Goal: Book appointment/travel/reservation

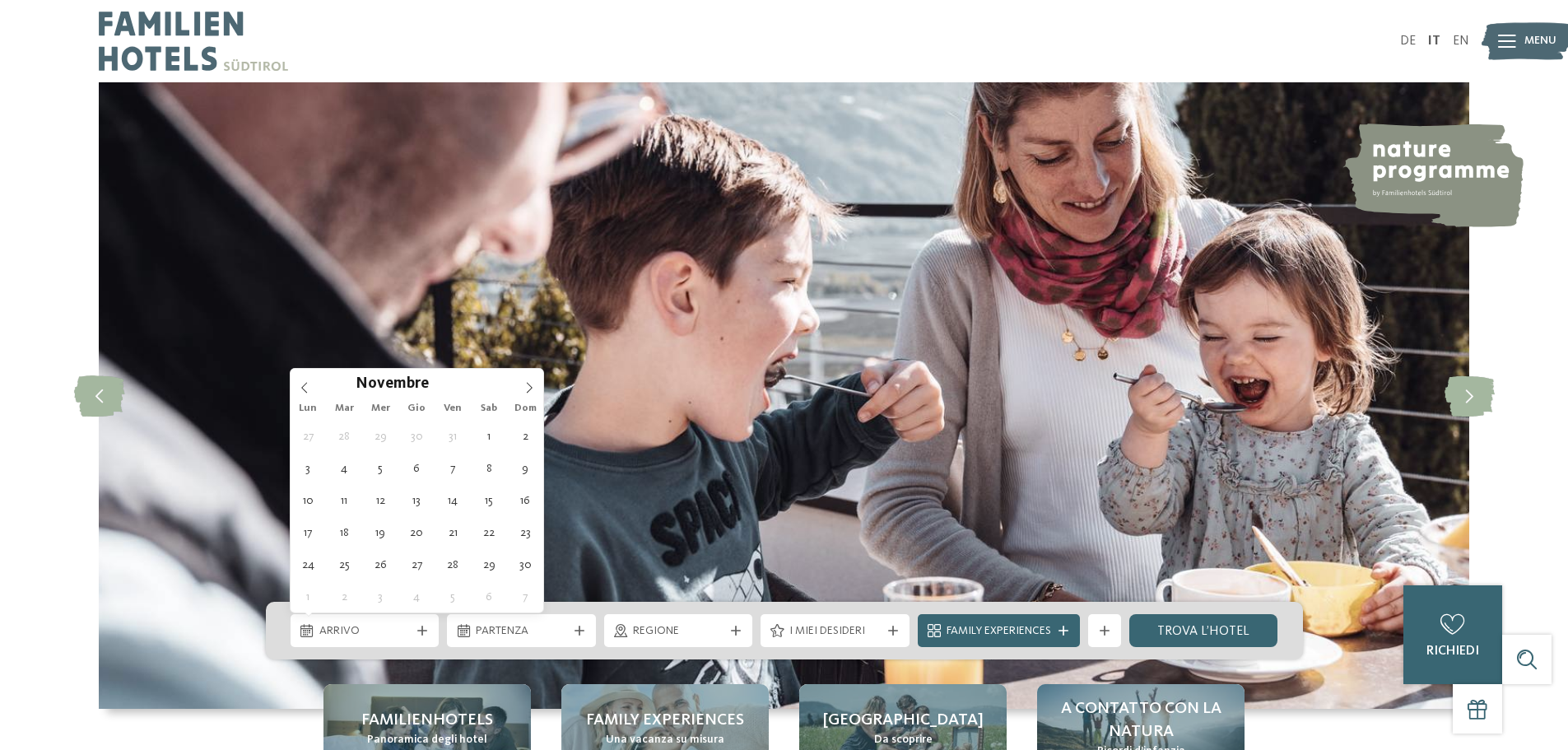
click at [530, 386] on icon at bounding box center [529, 388] width 6 height 10
type input "****"
click at [530, 386] on icon at bounding box center [529, 388] width 6 height 10
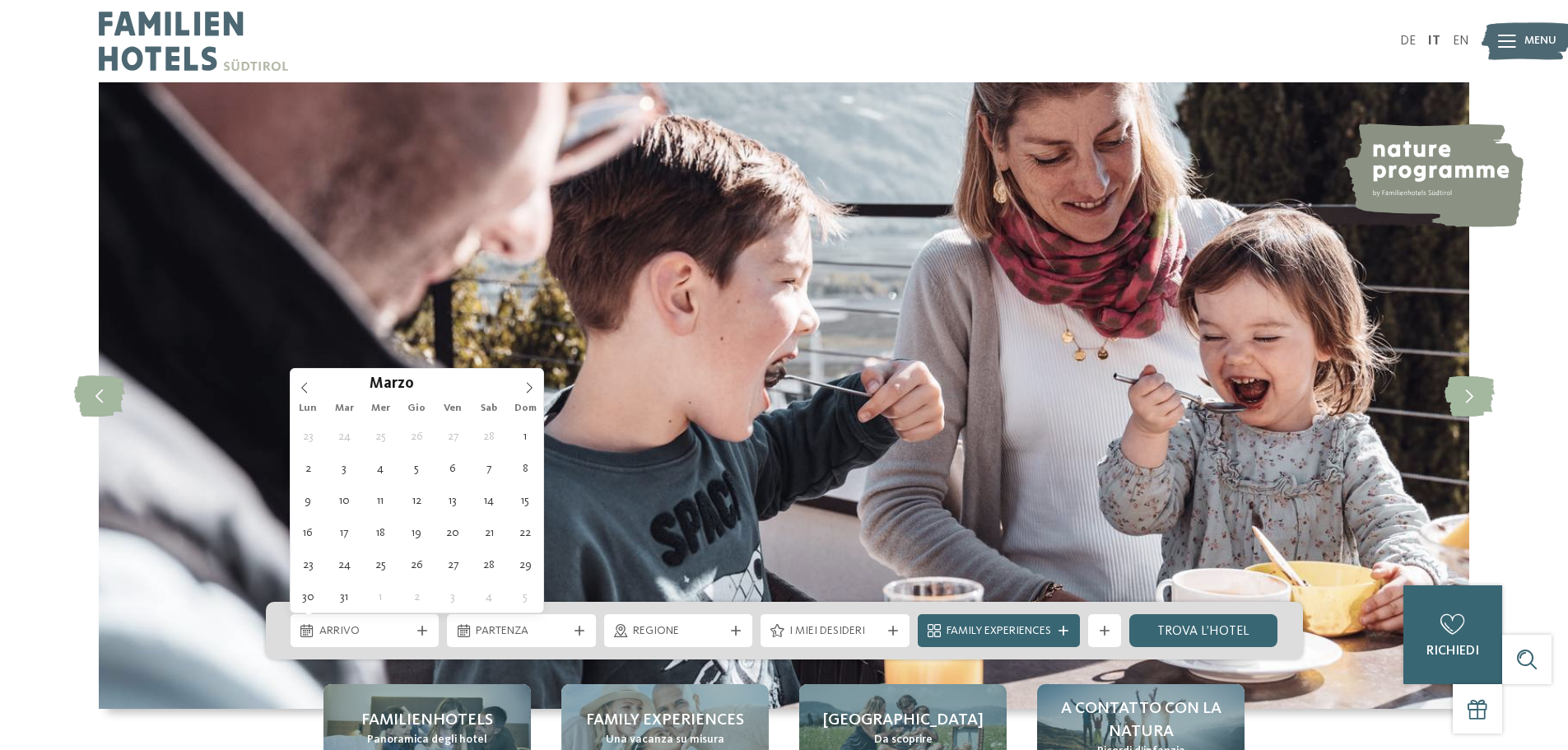
click at [530, 386] on icon at bounding box center [529, 388] width 6 height 10
type div "26.04.2026"
type input "****"
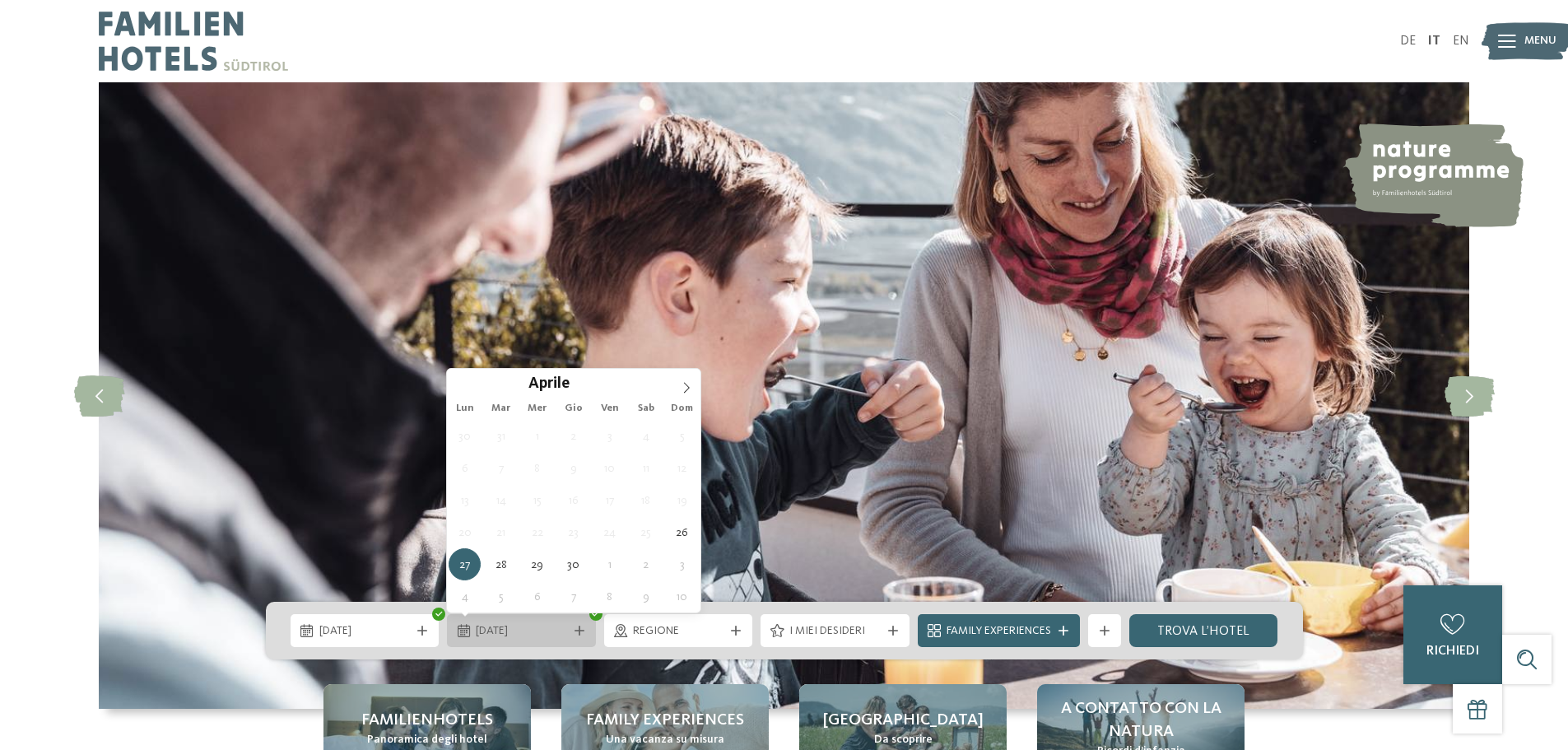
click at [578, 628] on icon at bounding box center [579, 630] width 10 height 10
click at [685, 388] on icon at bounding box center [686, 388] width 11 height 11
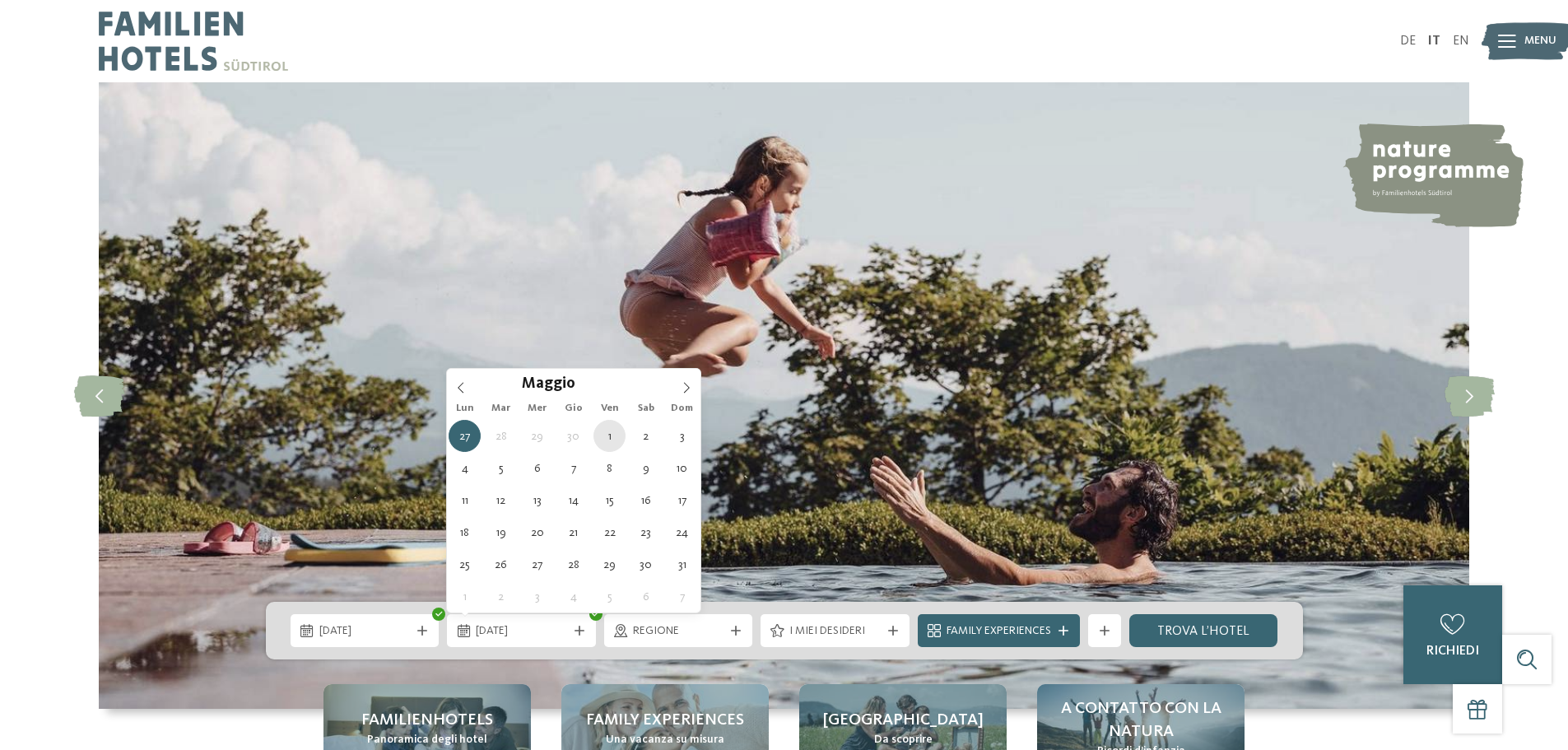
type div "01.05.2026"
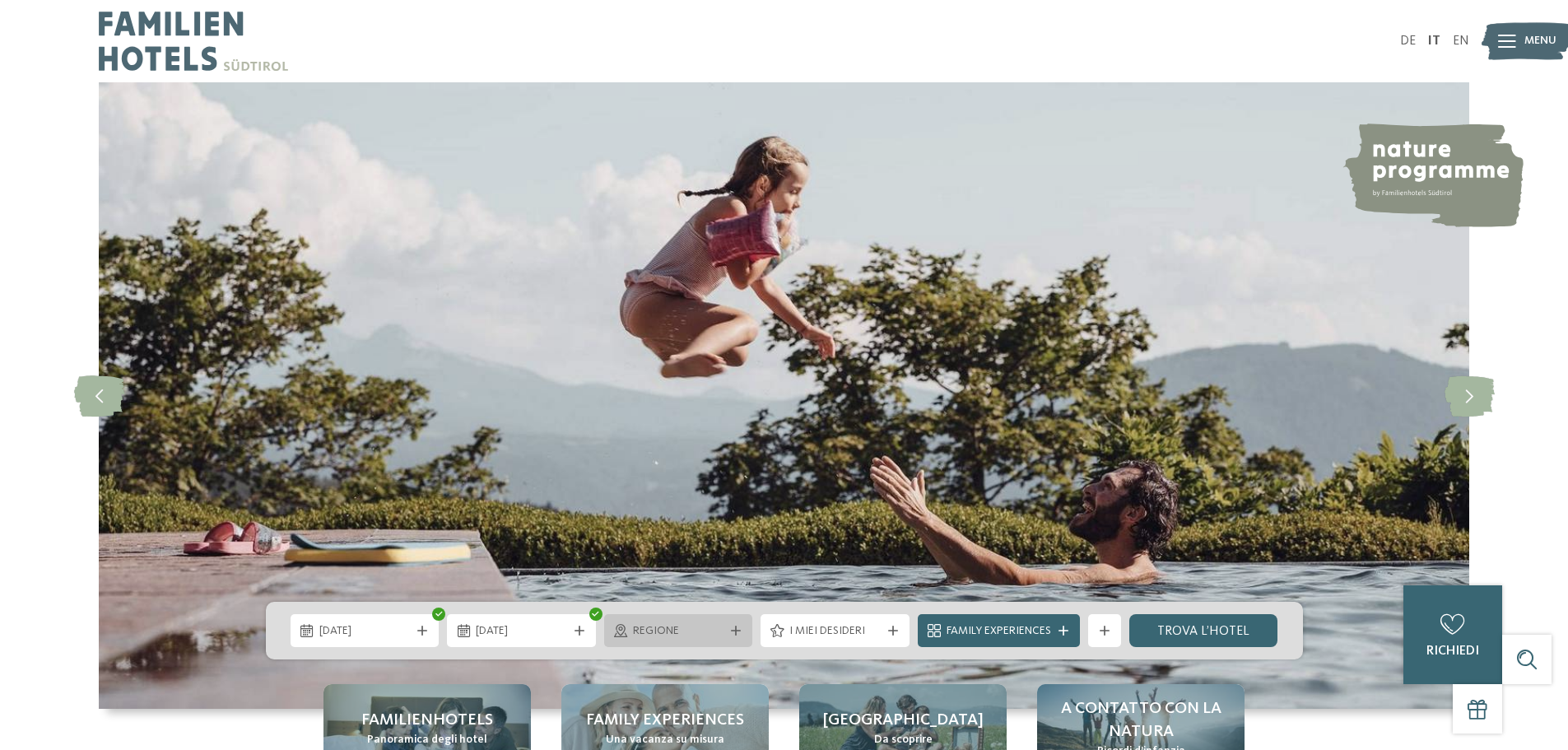
click at [684, 631] on span "Regione" at bounding box center [679, 631] width 92 height 16
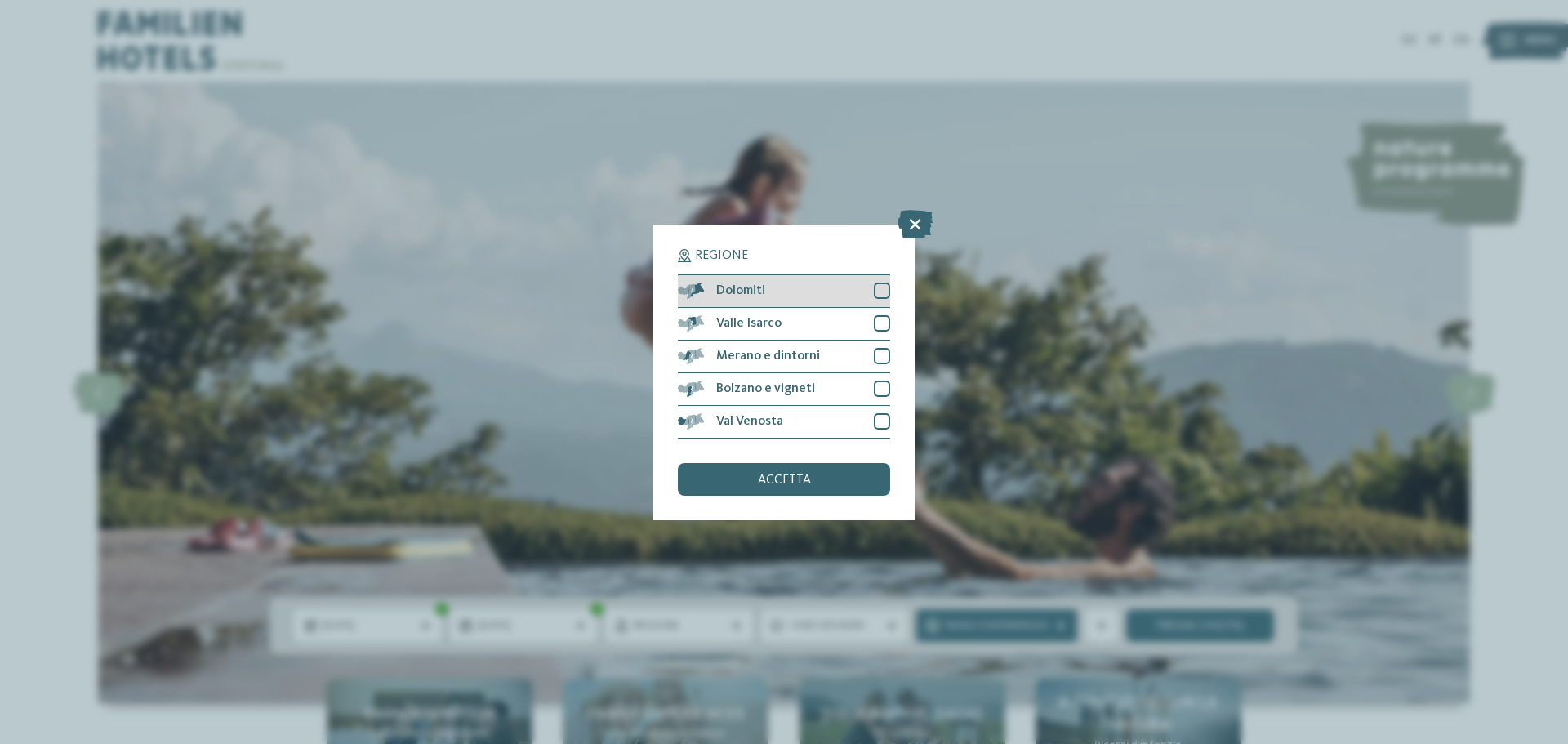
click at [881, 288] on div at bounding box center [882, 290] width 16 height 16
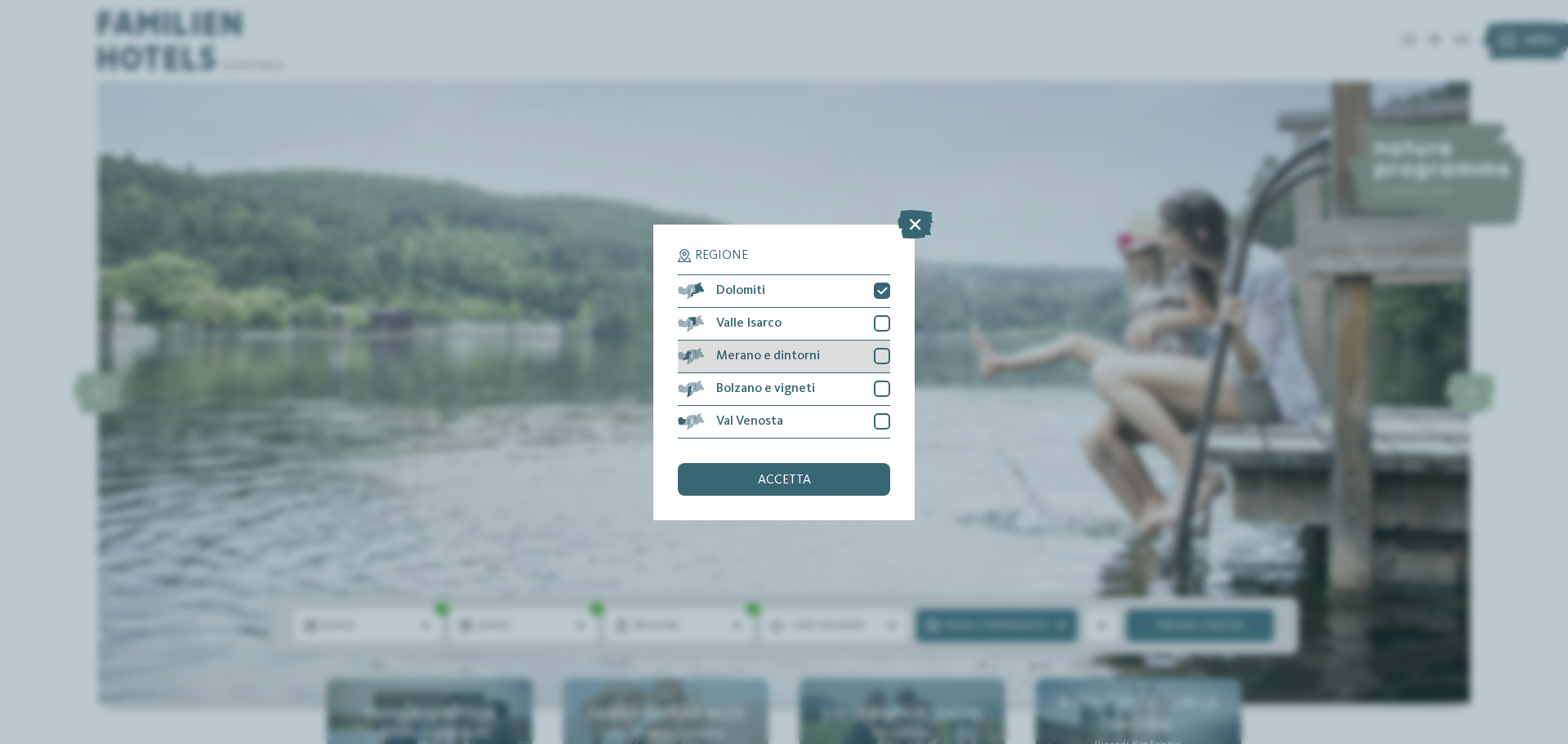
click at [881, 352] on div at bounding box center [882, 356] width 16 height 16
click at [882, 387] on div at bounding box center [882, 389] width 16 height 16
click at [780, 483] on span "accetta" at bounding box center [784, 480] width 53 height 13
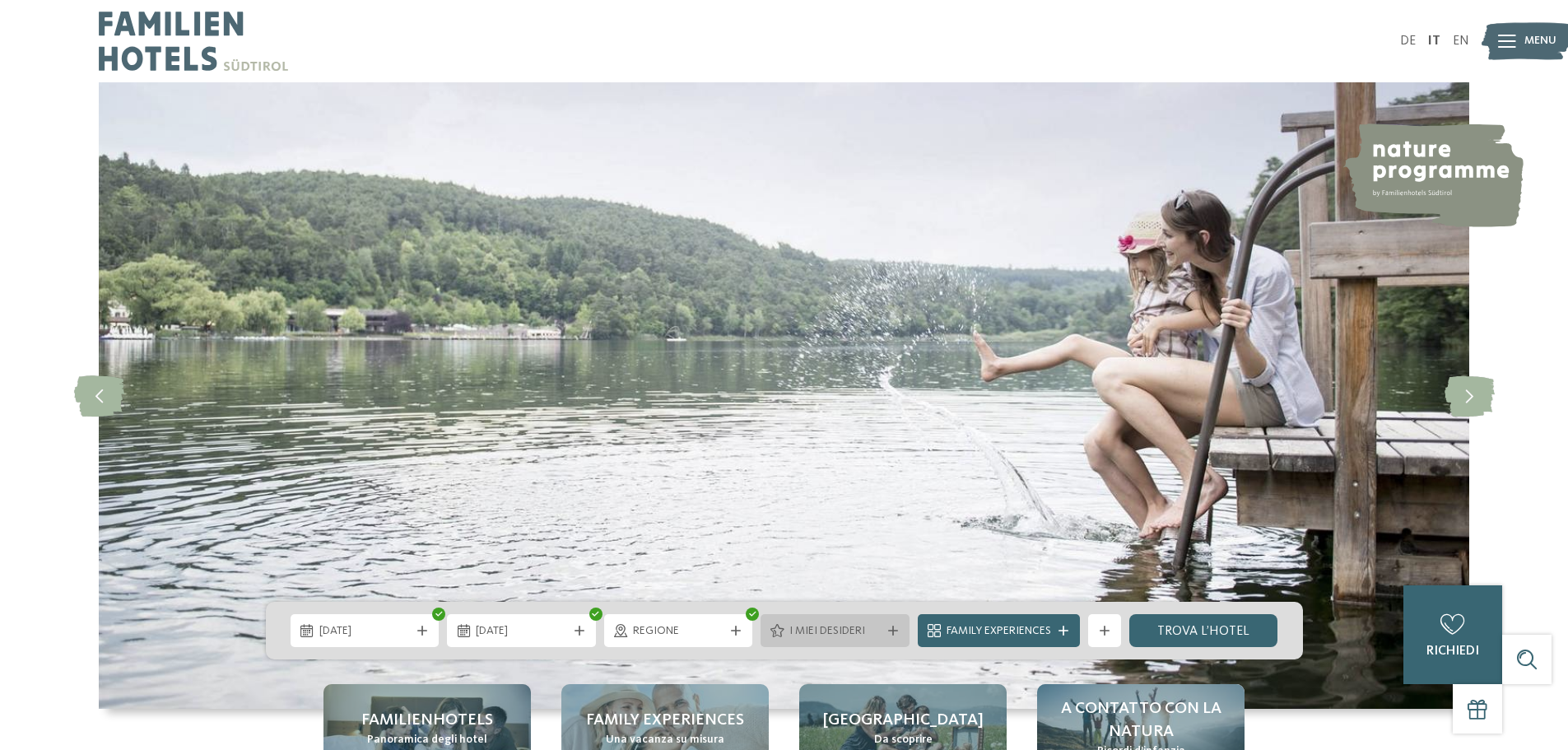
click at [893, 627] on icon at bounding box center [893, 630] width 10 height 10
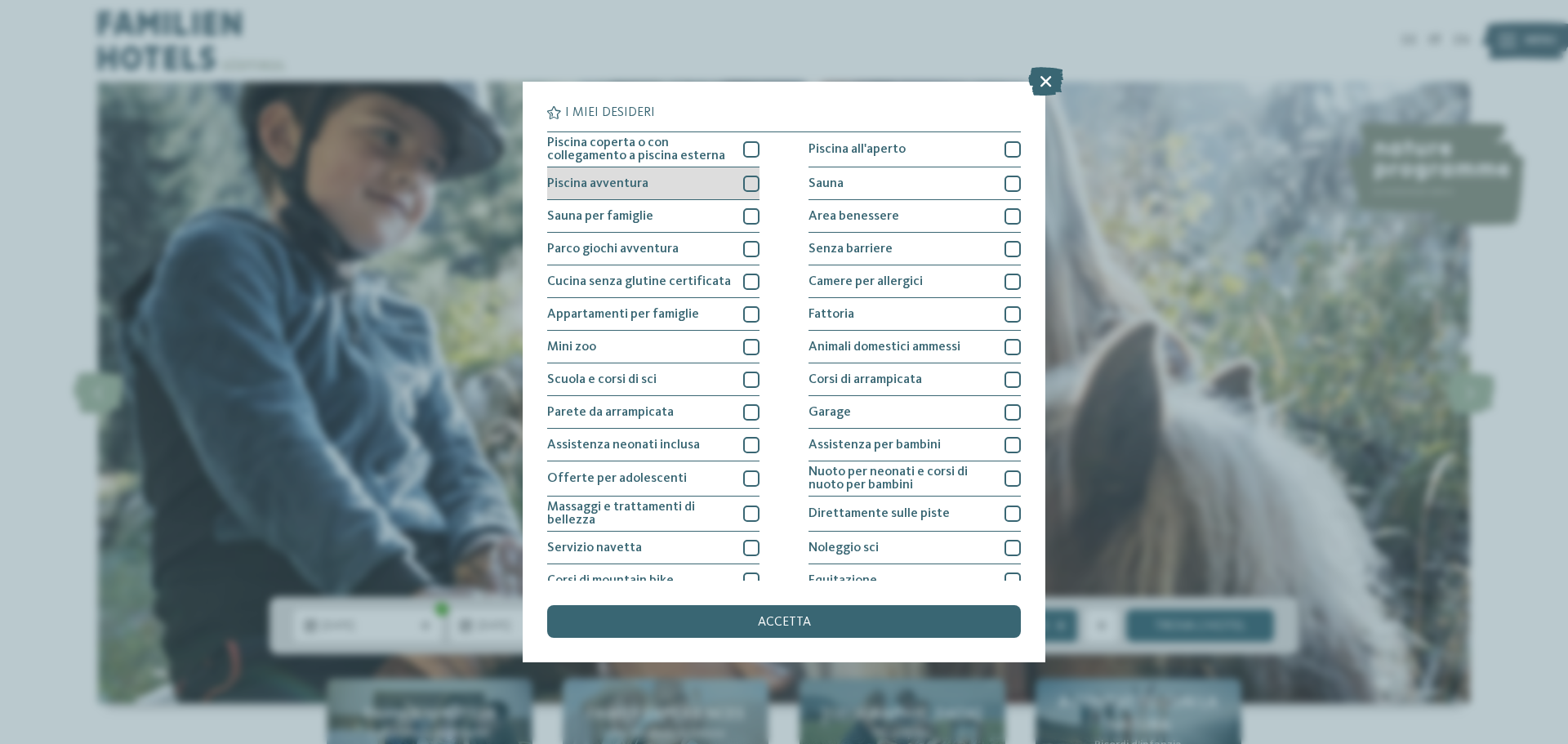
click at [748, 179] on div at bounding box center [751, 184] width 16 height 16
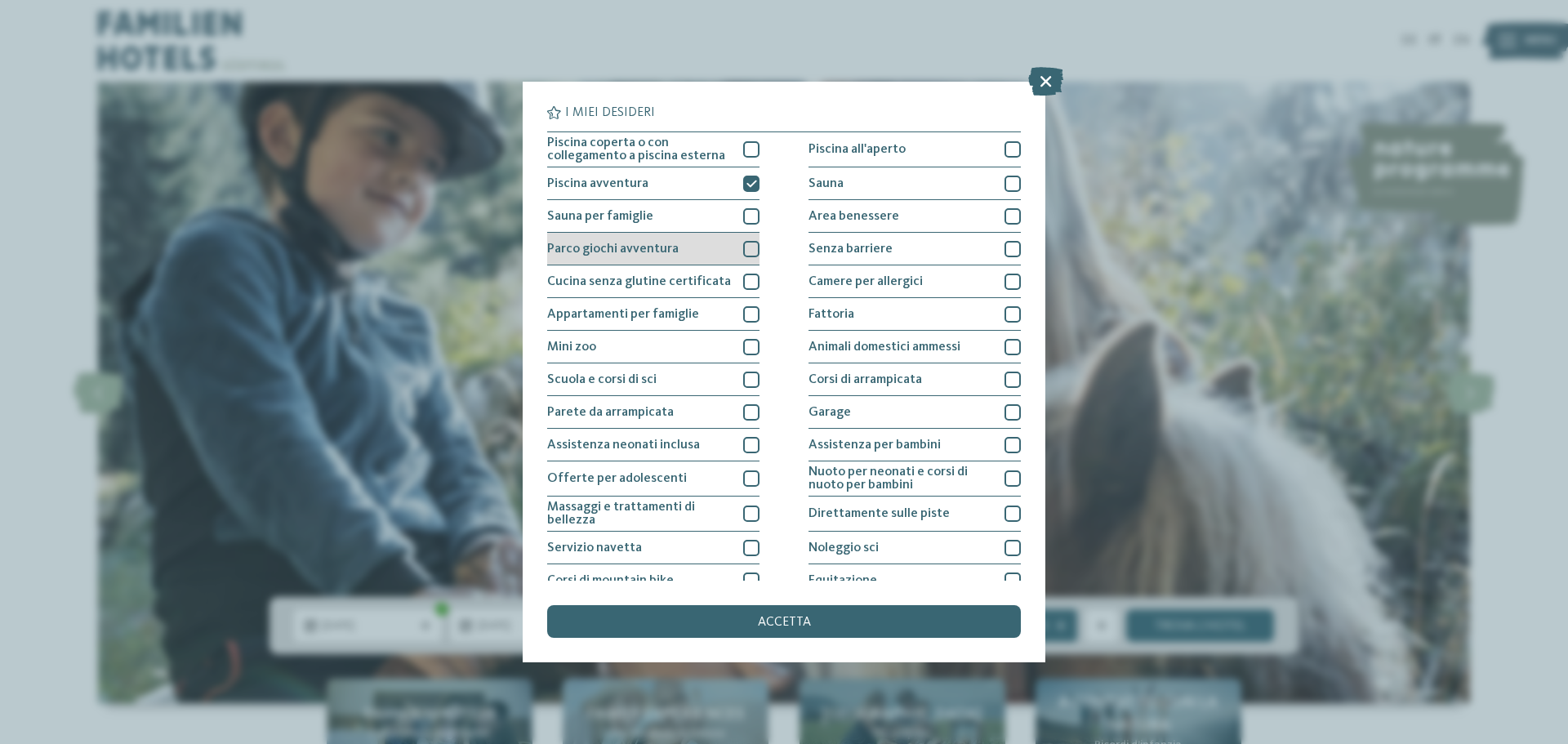
click at [743, 239] on div "Parco giochi avventura" at bounding box center [654, 249] width 213 height 33
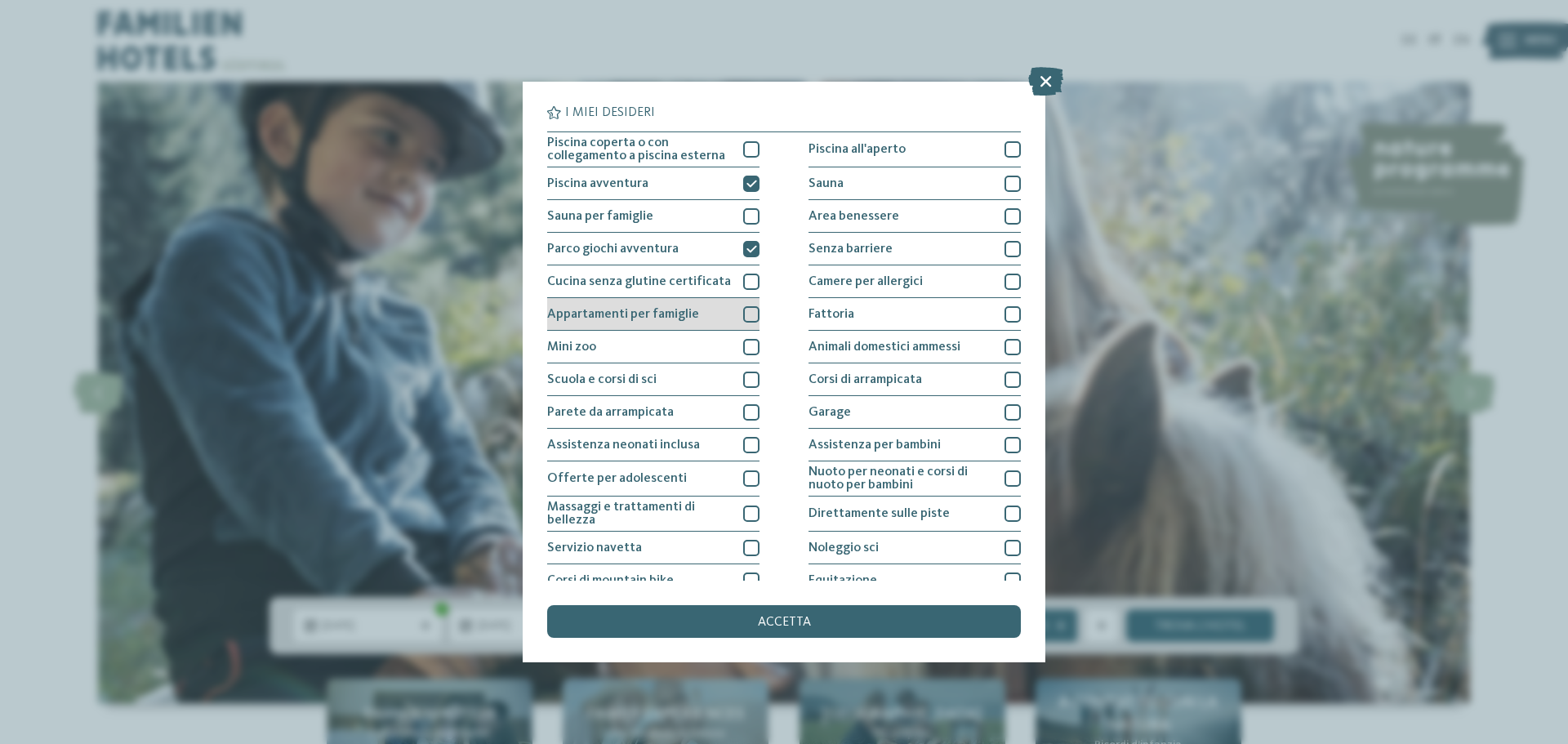
click at [746, 310] on div at bounding box center [751, 314] width 16 height 16
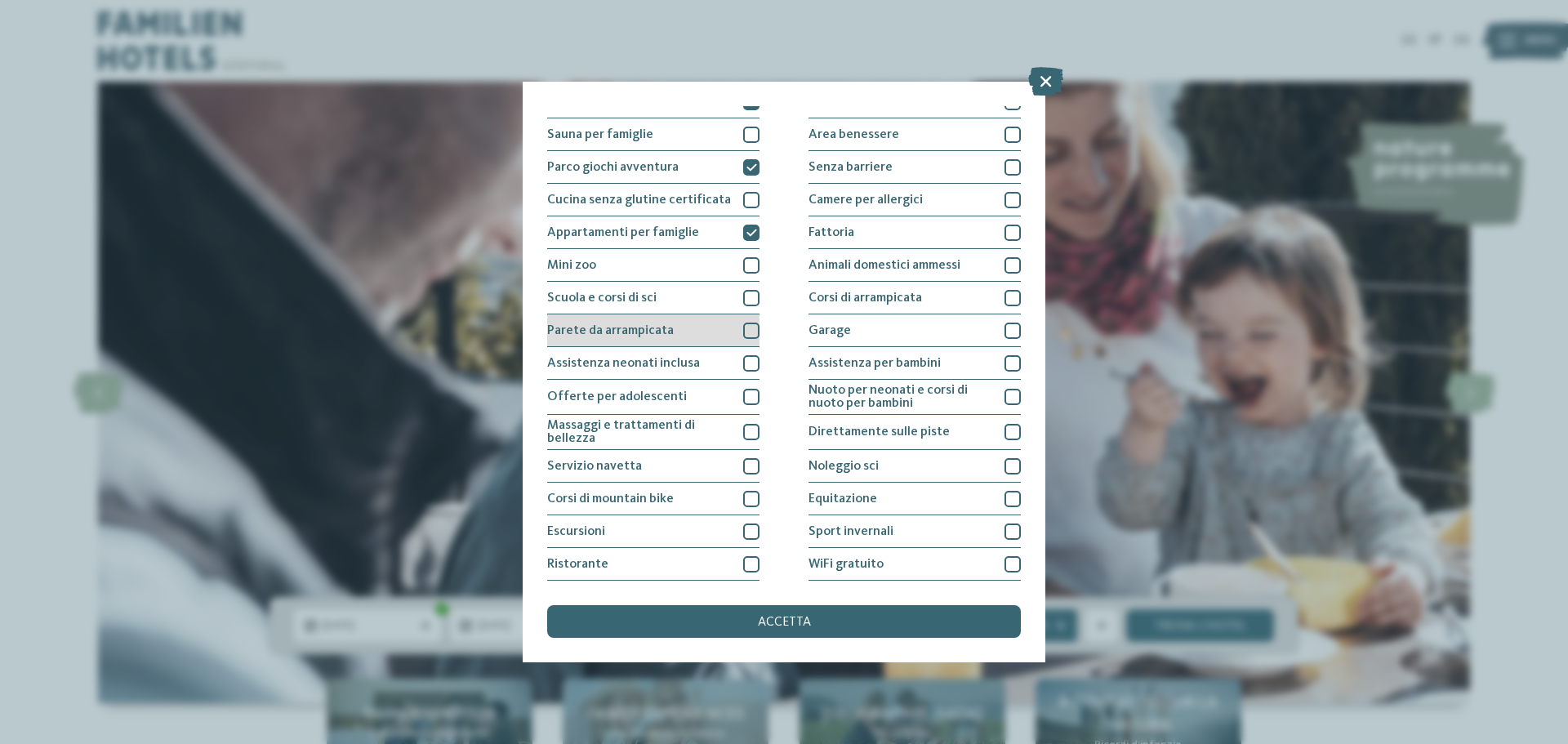
scroll to position [114, 0]
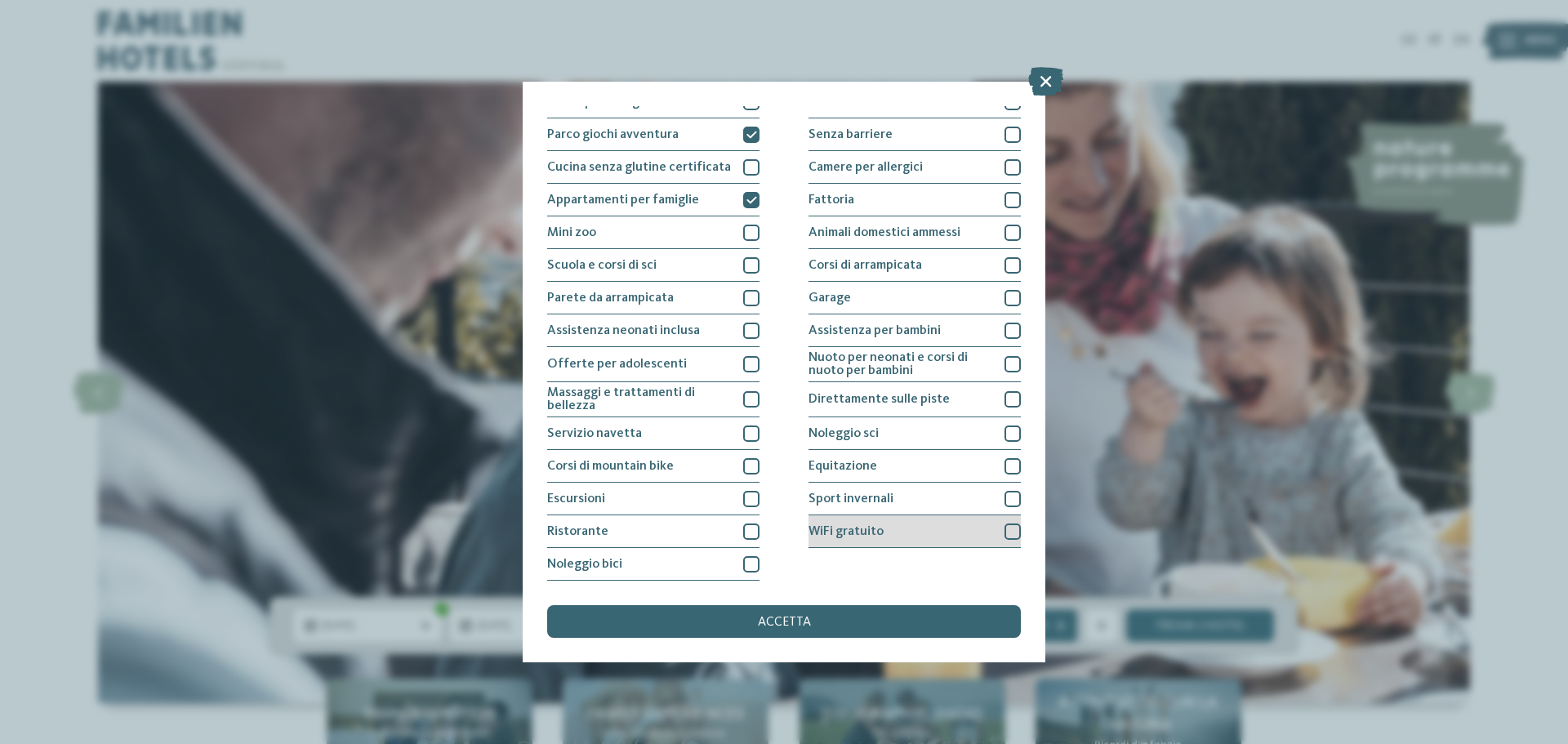
click at [1006, 534] on div at bounding box center [1012, 531] width 16 height 16
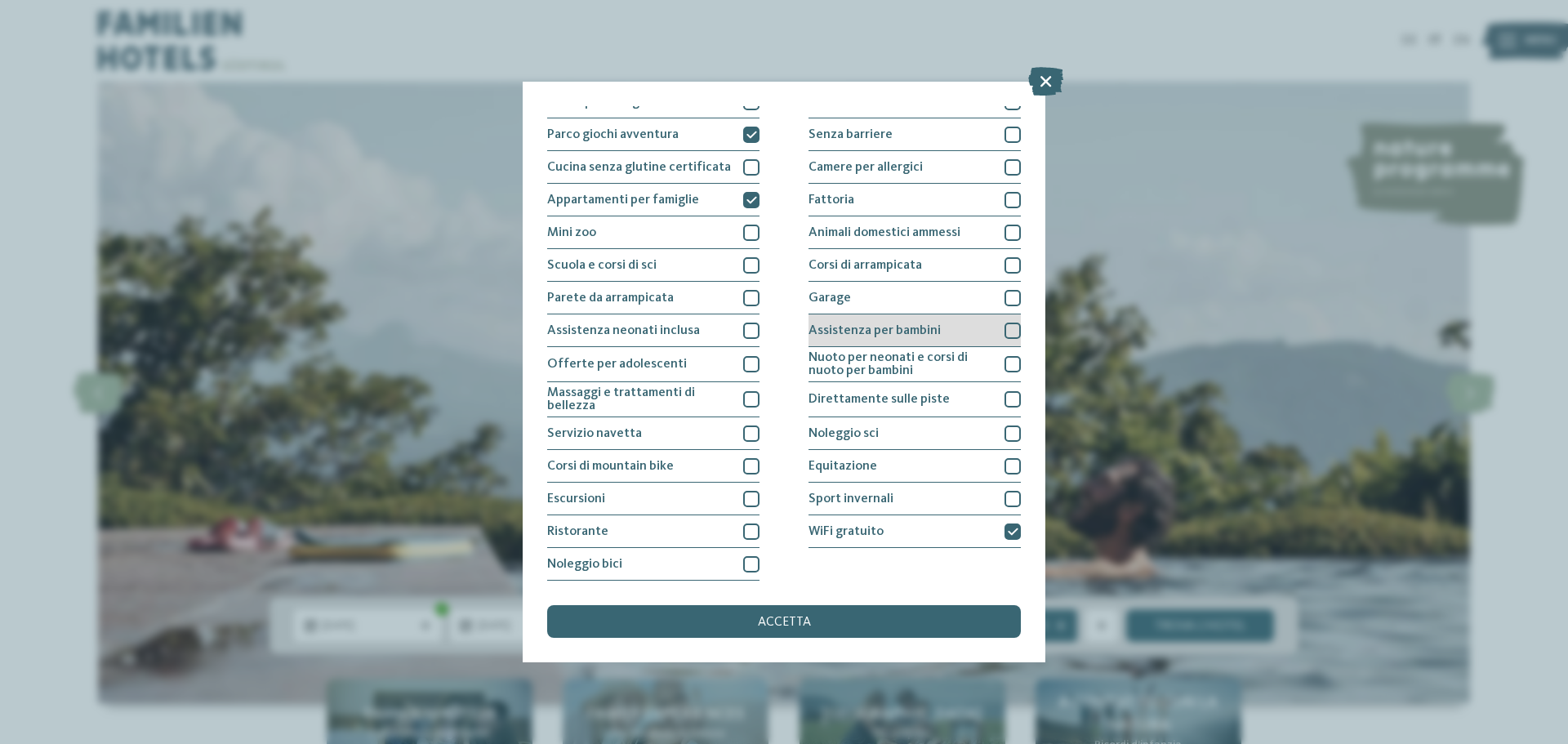
click at [1004, 332] on div at bounding box center [1012, 330] width 16 height 16
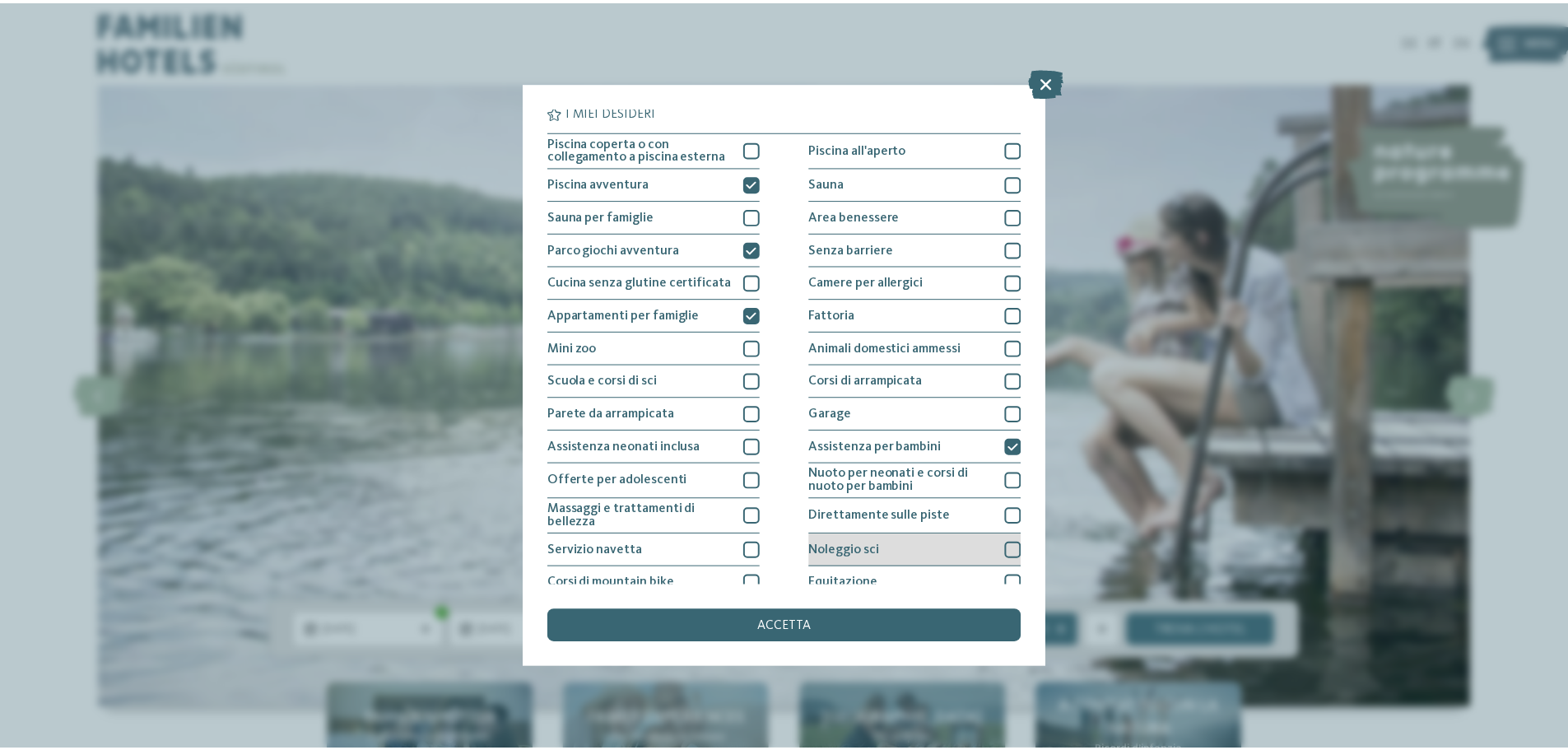
scroll to position [0, 0]
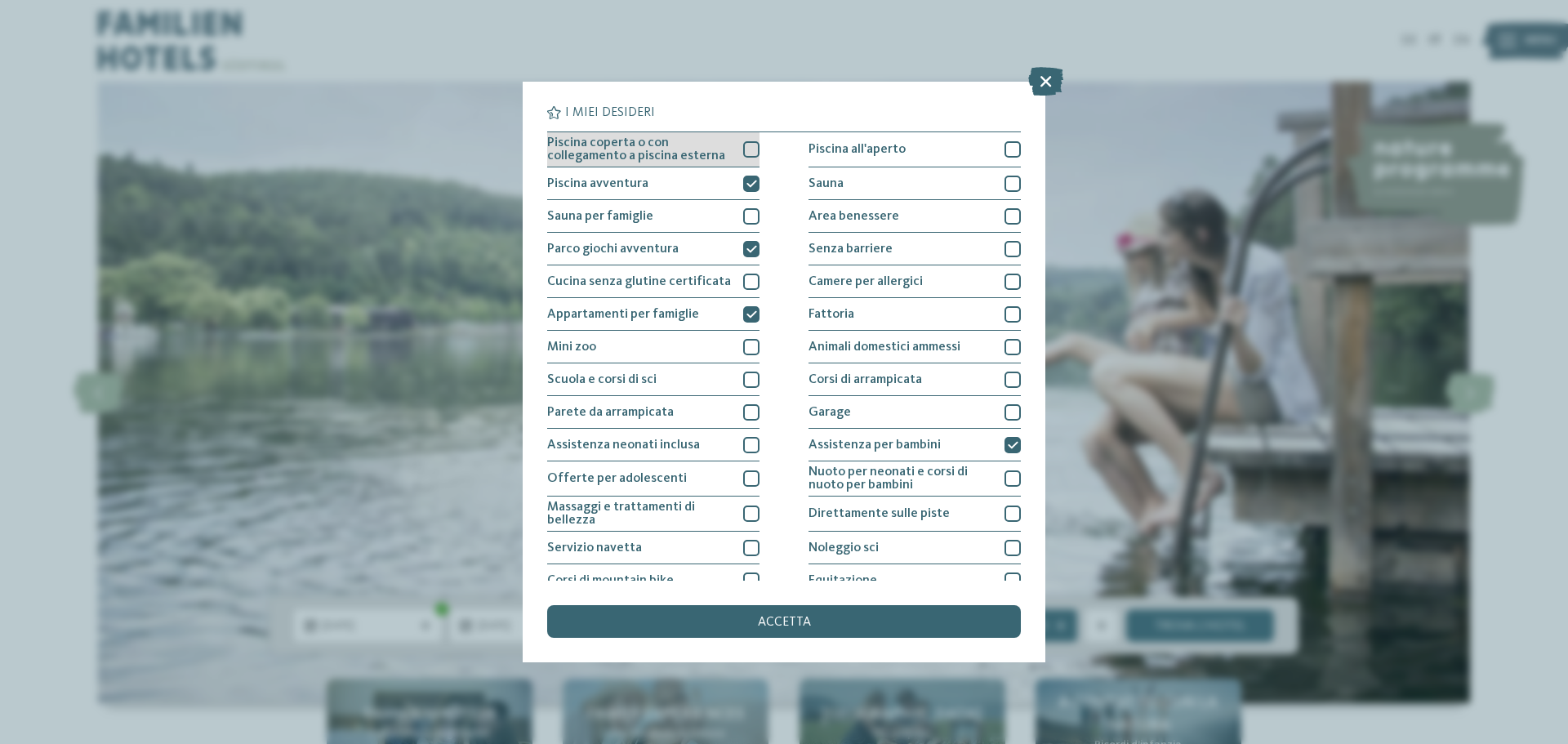
click at [747, 149] on div at bounding box center [751, 149] width 16 height 16
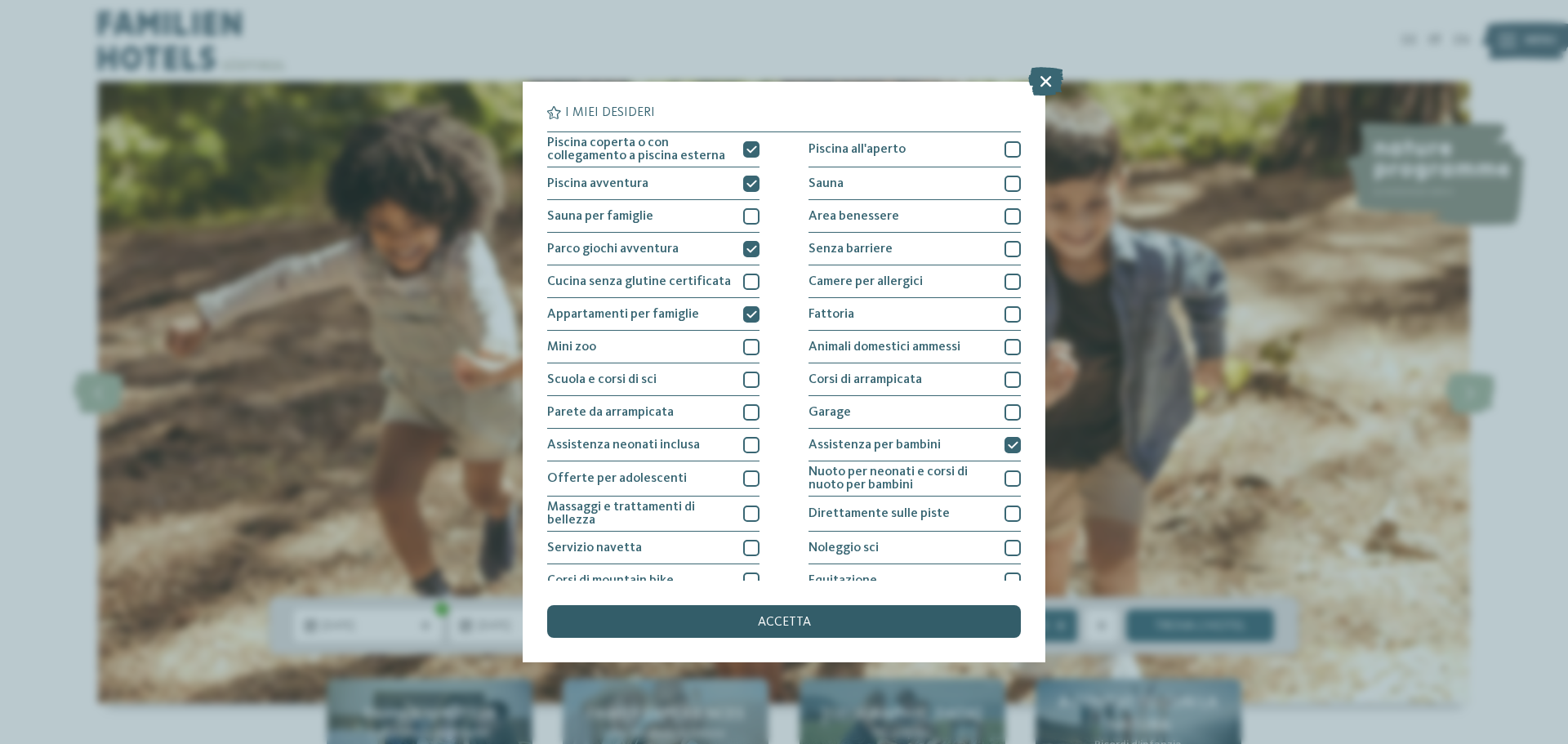
click at [787, 620] on span "accetta" at bounding box center [784, 622] width 53 height 13
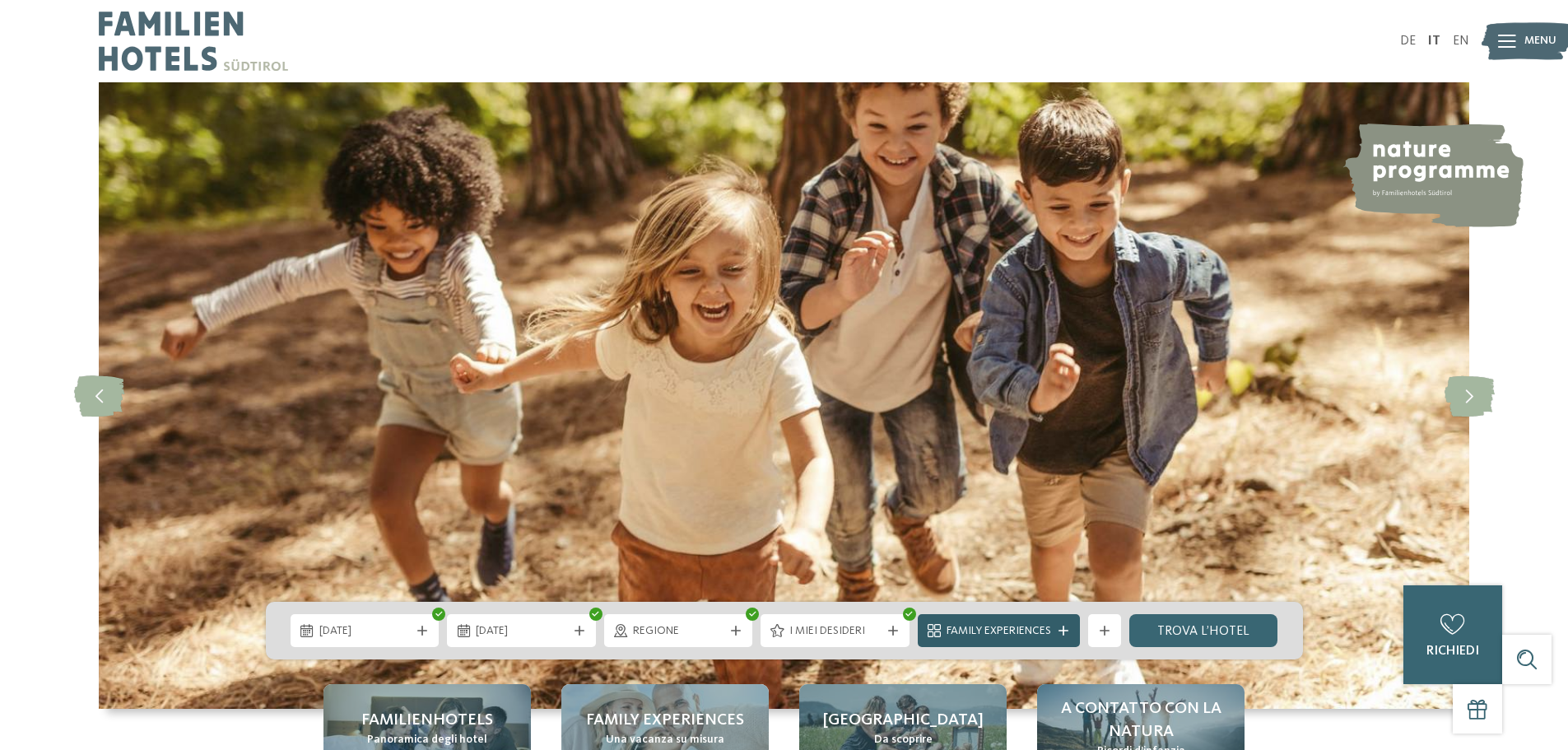
click at [1063, 630] on icon at bounding box center [1063, 630] width 10 height 10
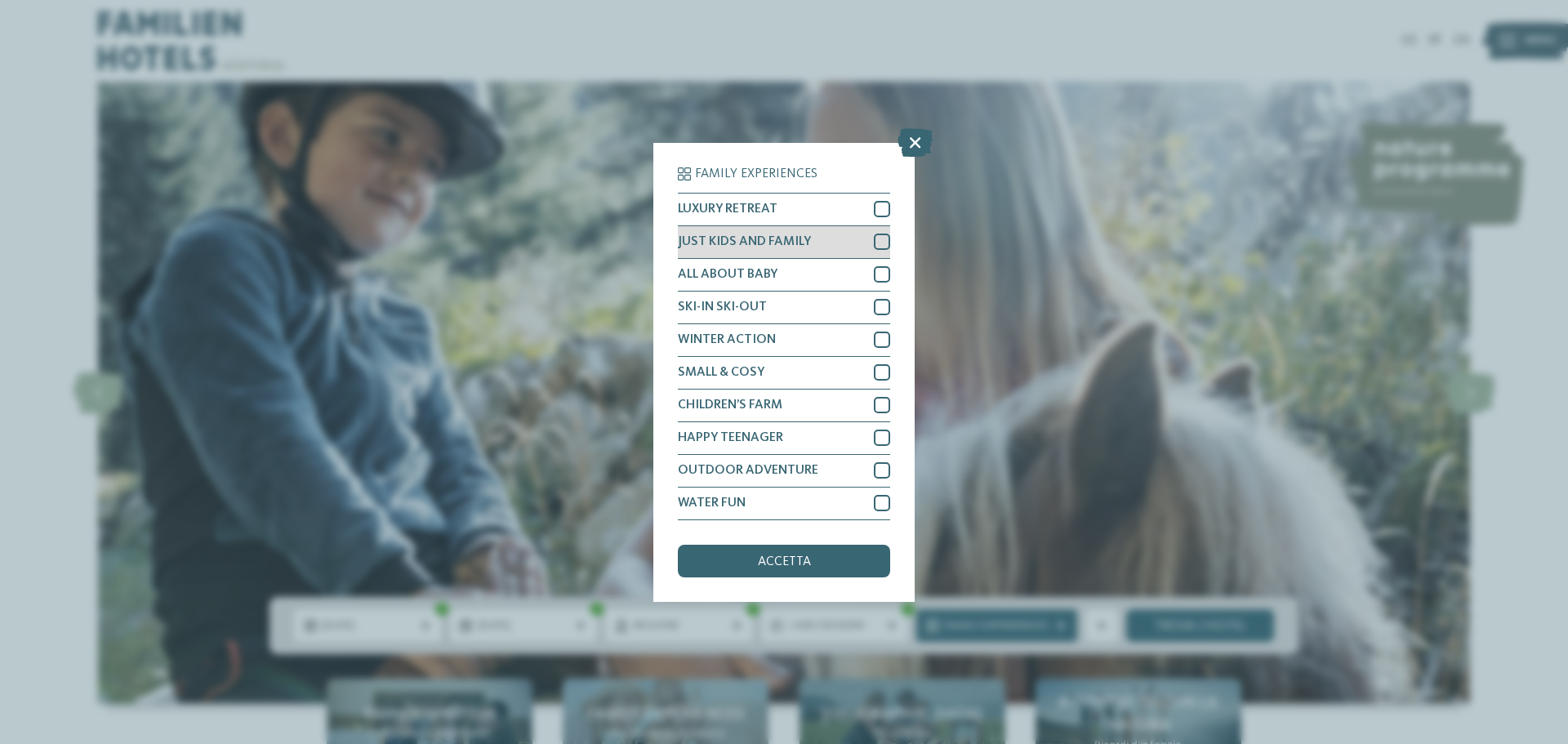
click at [880, 242] on div at bounding box center [882, 241] width 16 height 16
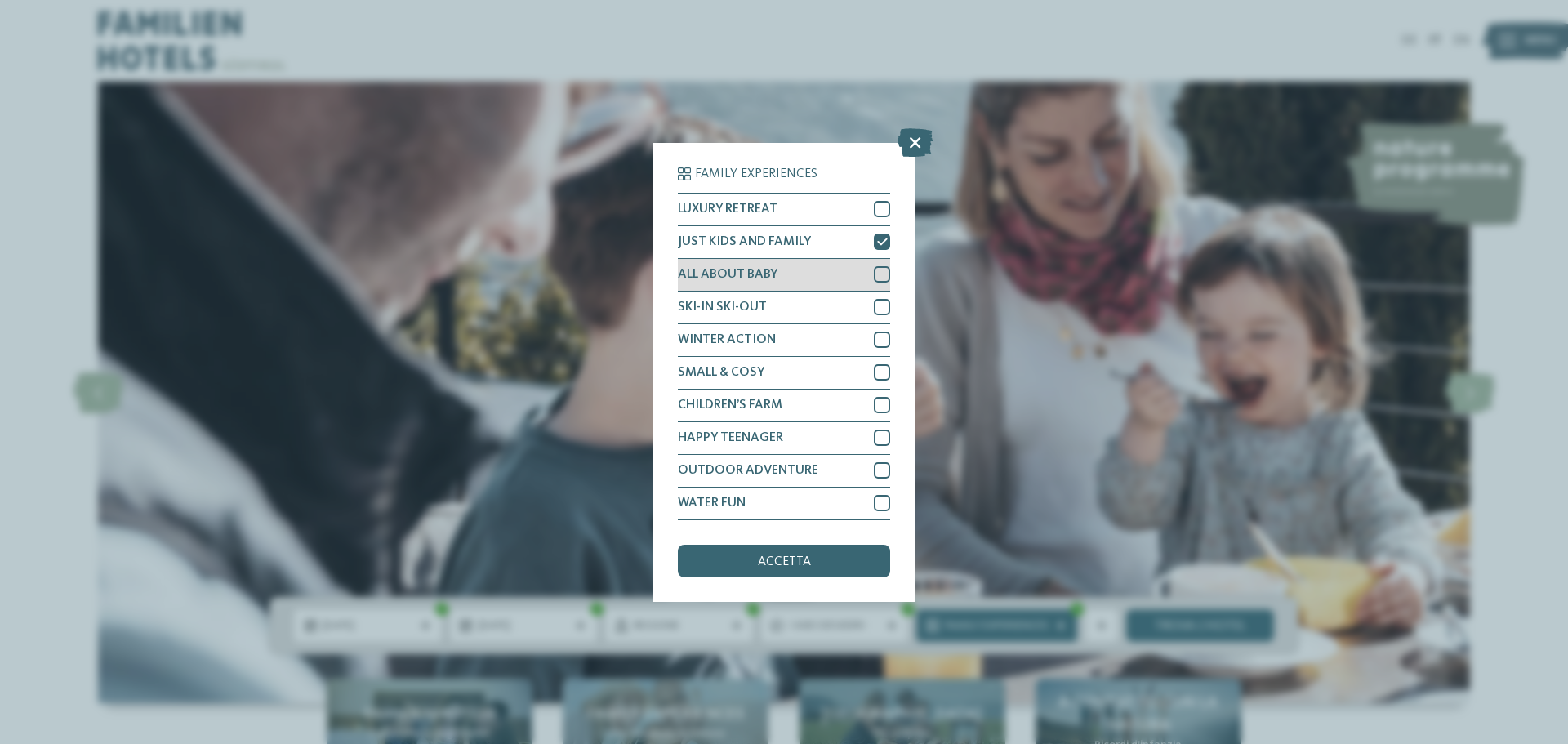
click at [882, 272] on div at bounding box center [882, 274] width 16 height 16
click at [882, 406] on div at bounding box center [882, 405] width 16 height 16
click at [882, 502] on div at bounding box center [882, 503] width 16 height 16
click at [787, 560] on span "accetta" at bounding box center [784, 561] width 53 height 13
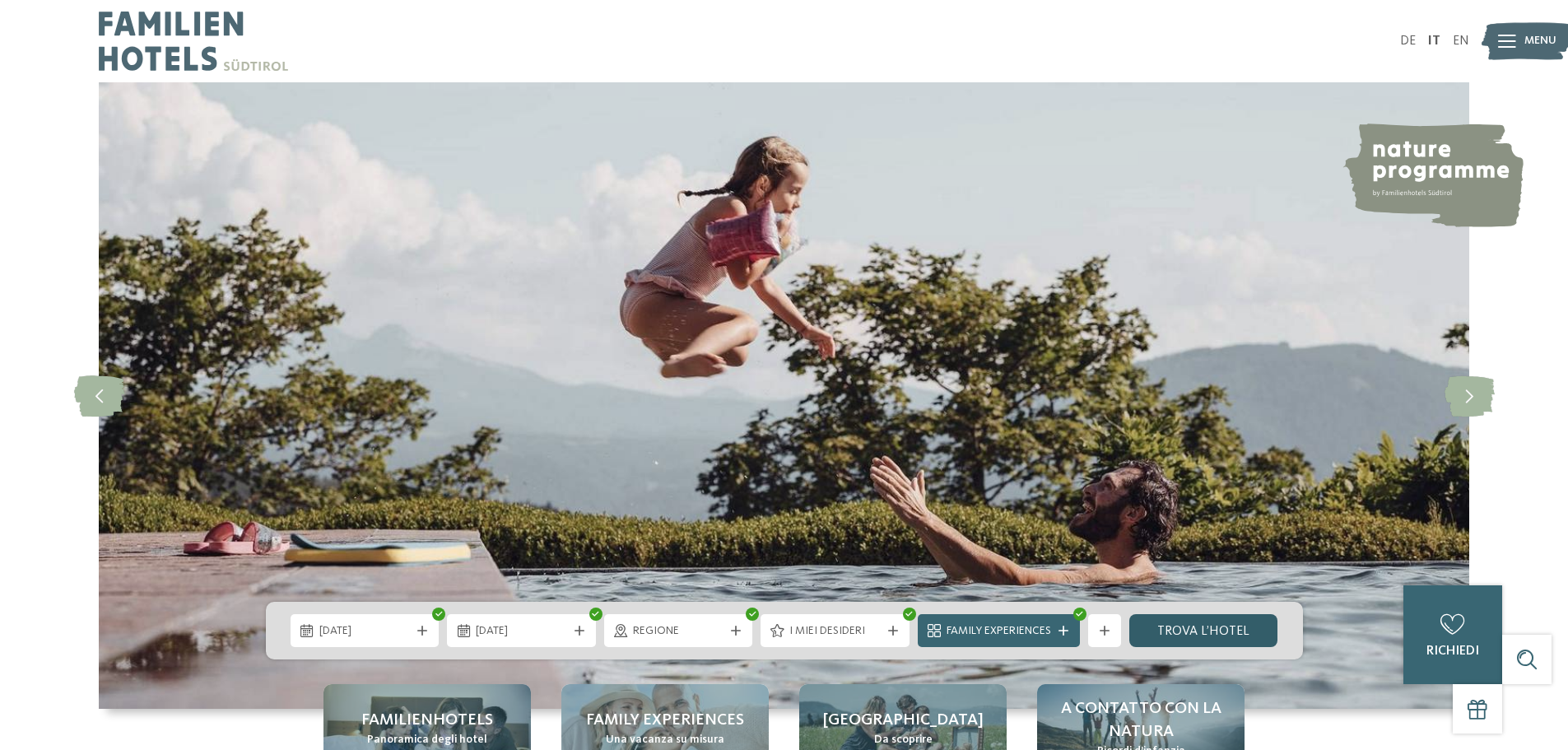
click at [1200, 625] on link "trova l’hotel" at bounding box center [1204, 631] width 149 height 33
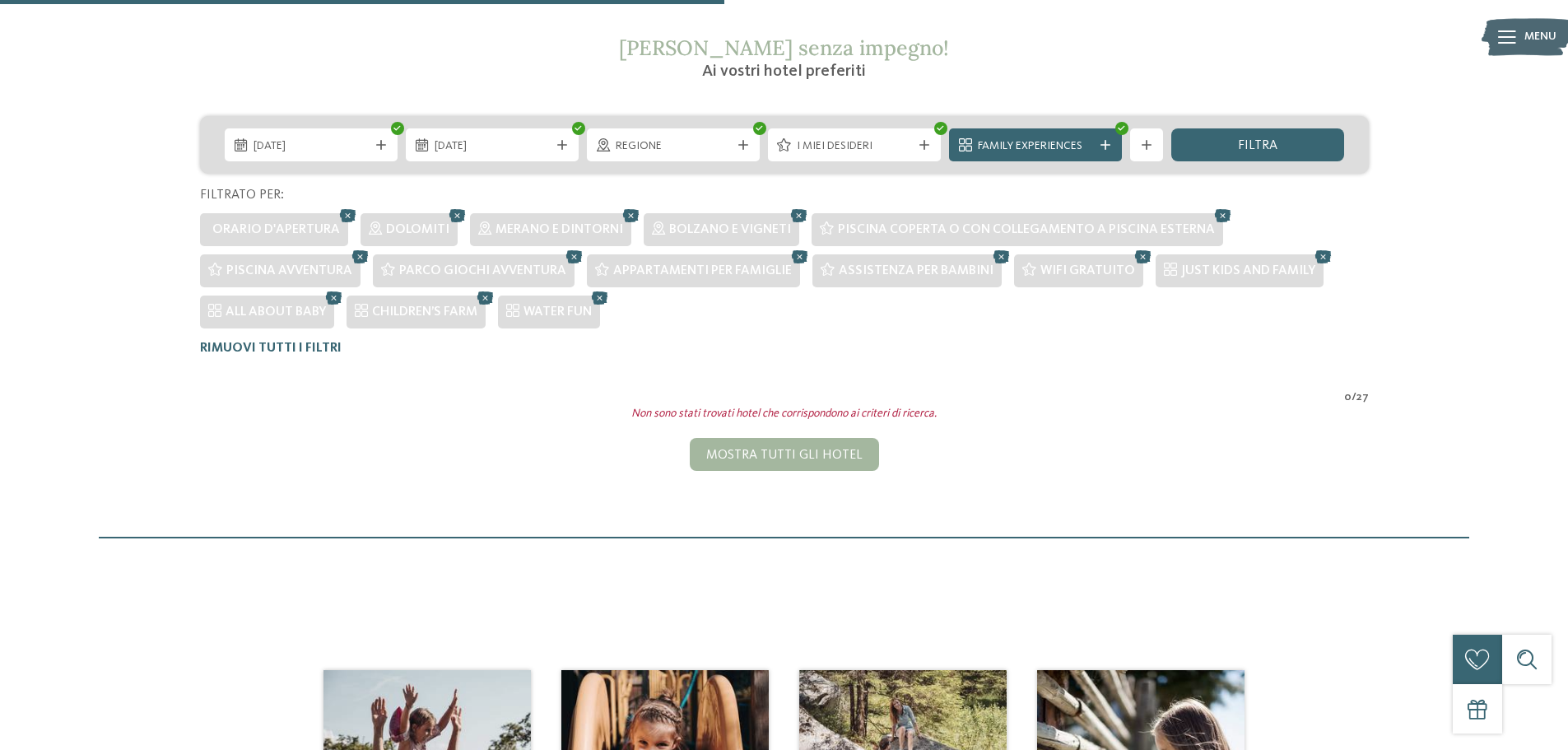
scroll to position [293, 0]
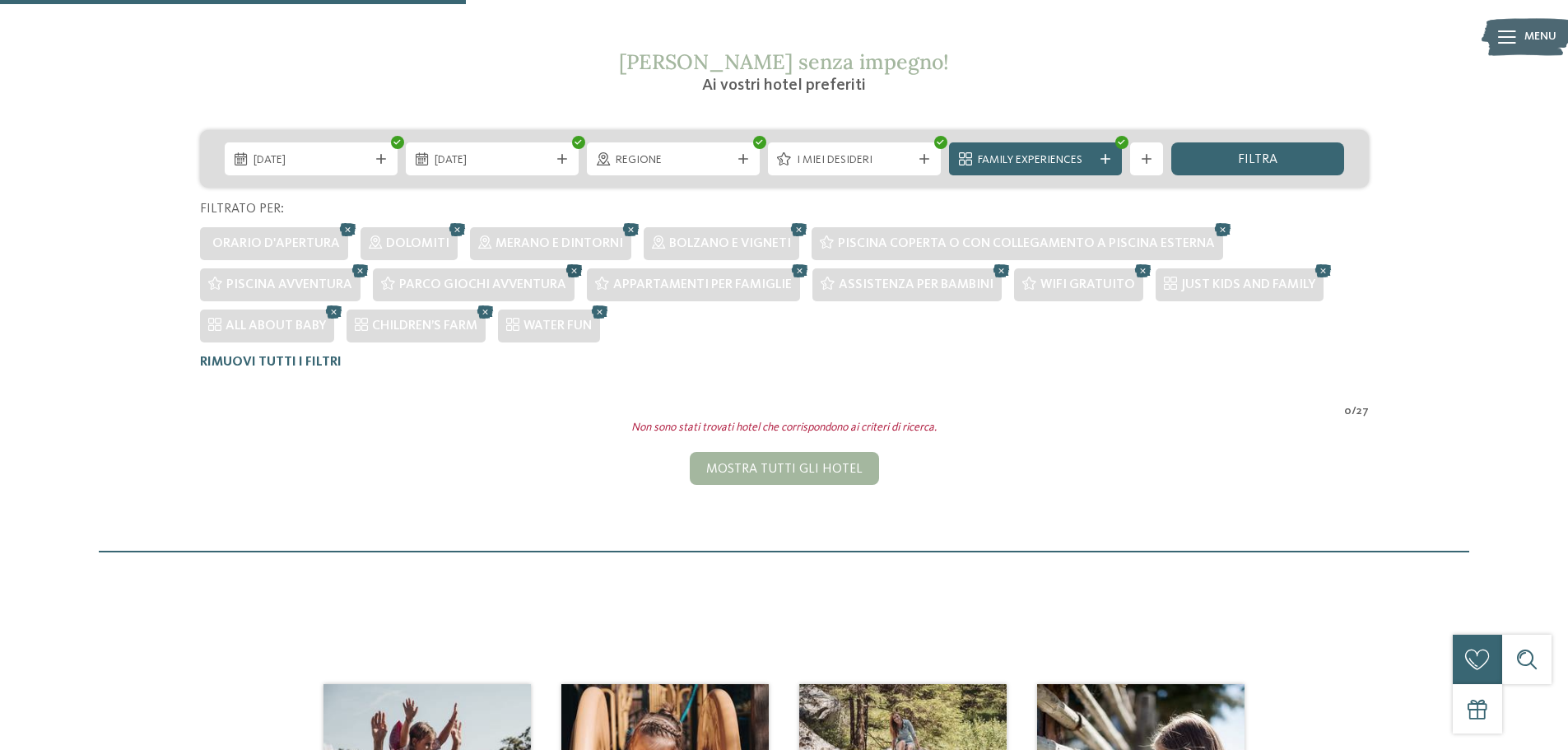
click at [573, 269] on icon at bounding box center [574, 271] width 25 height 22
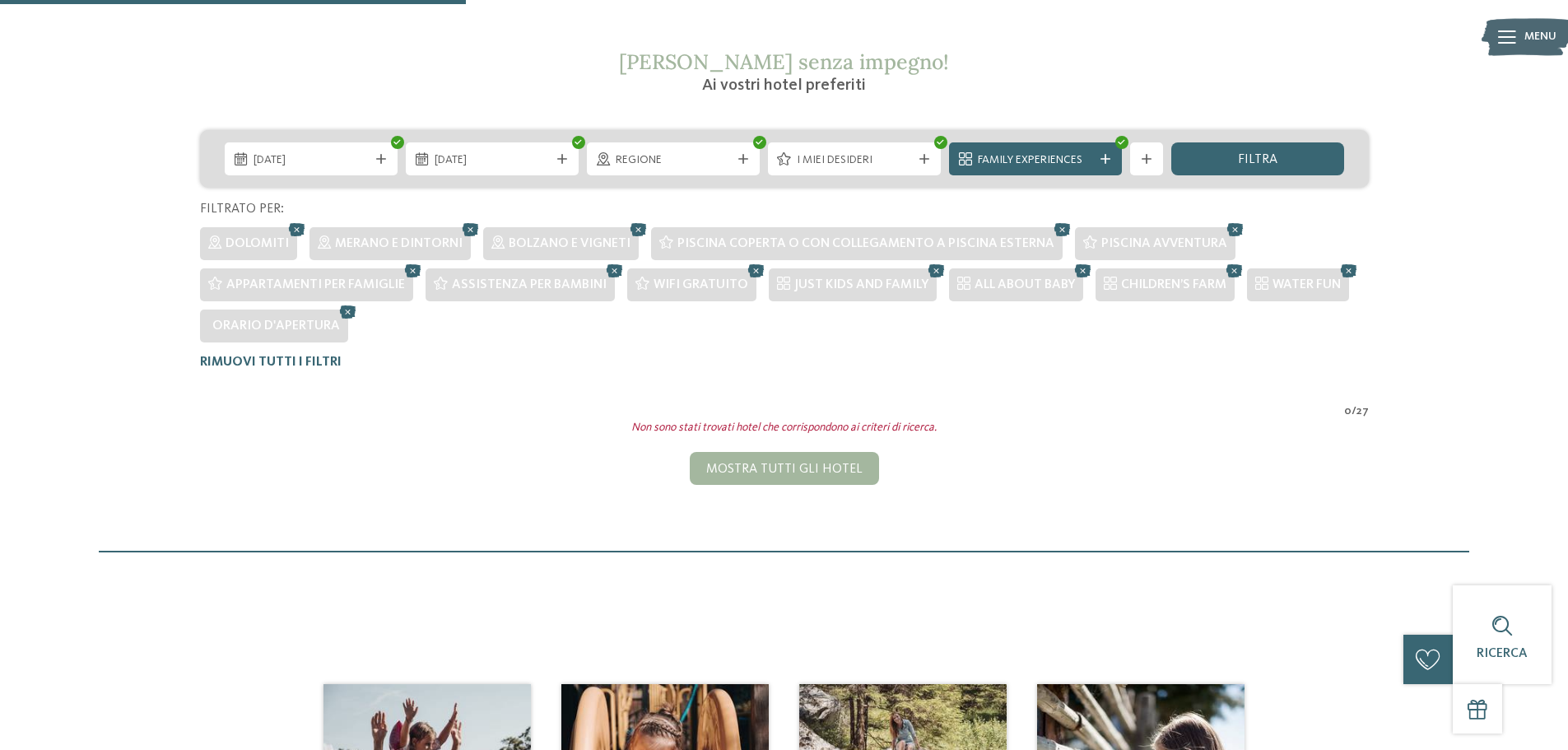
click at [609, 268] on icon at bounding box center [615, 271] width 25 height 22
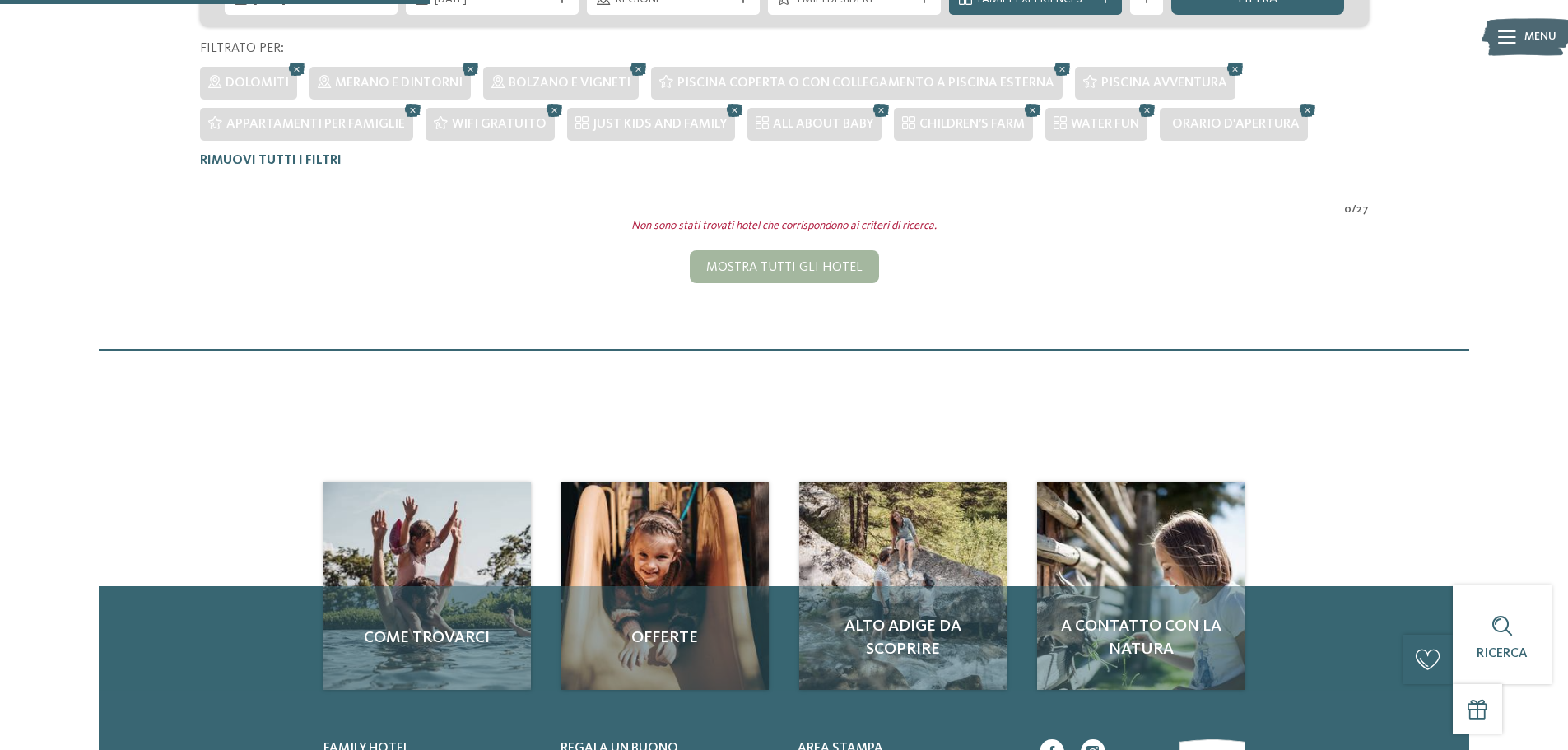
scroll to position [252, 0]
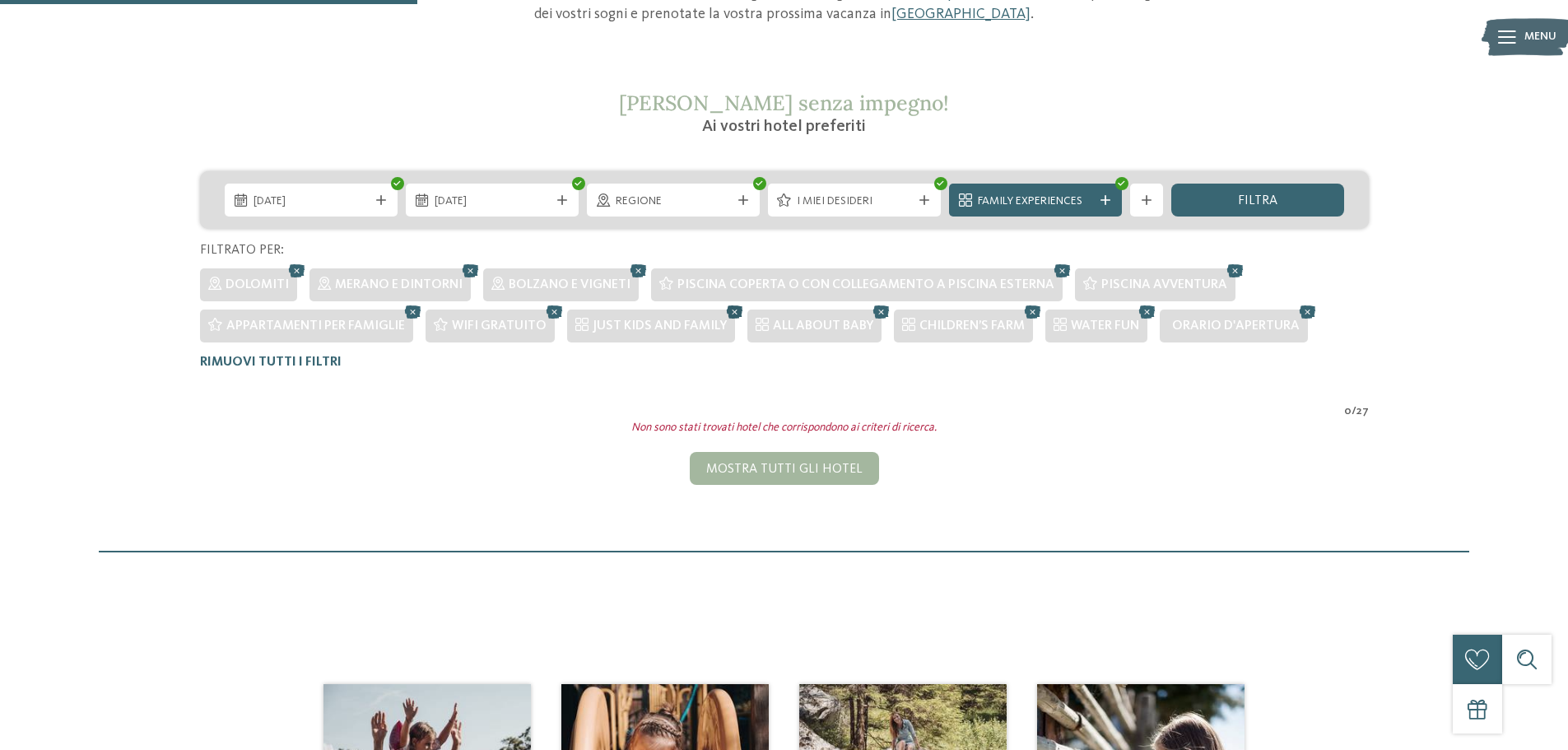
click at [728, 311] on icon at bounding box center [735, 311] width 25 height 22
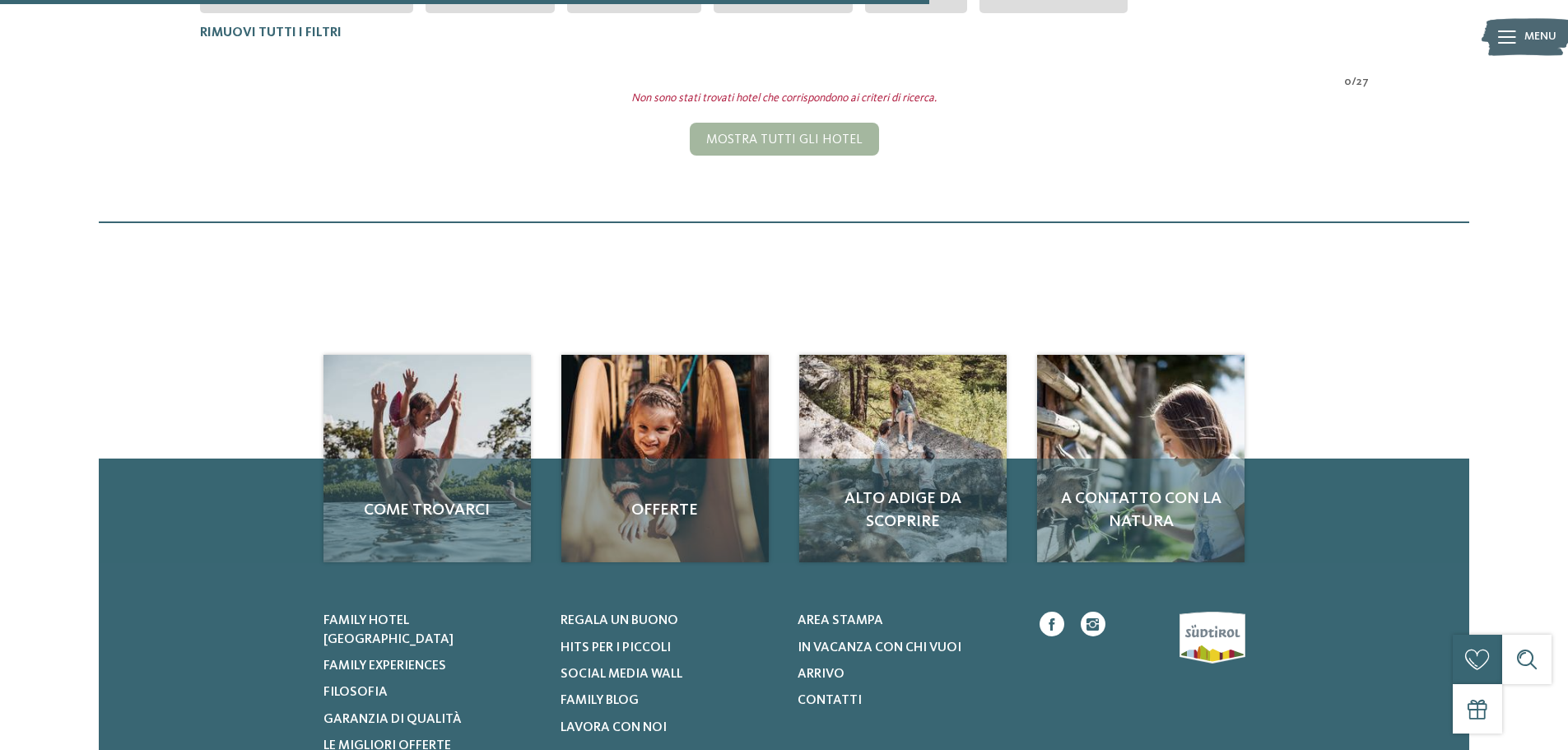
scroll to position [417, 0]
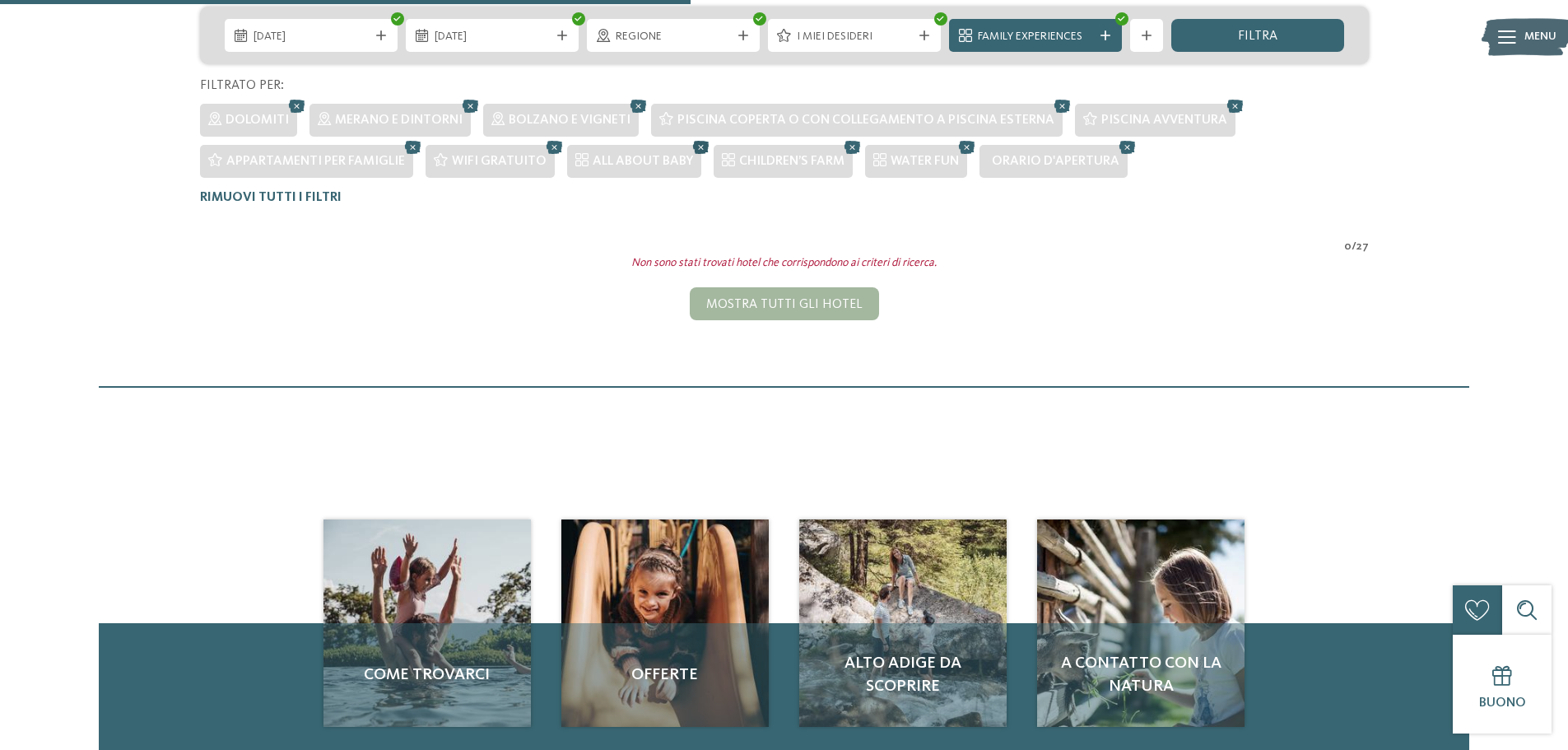
click at [694, 144] on icon at bounding box center [701, 147] width 25 height 22
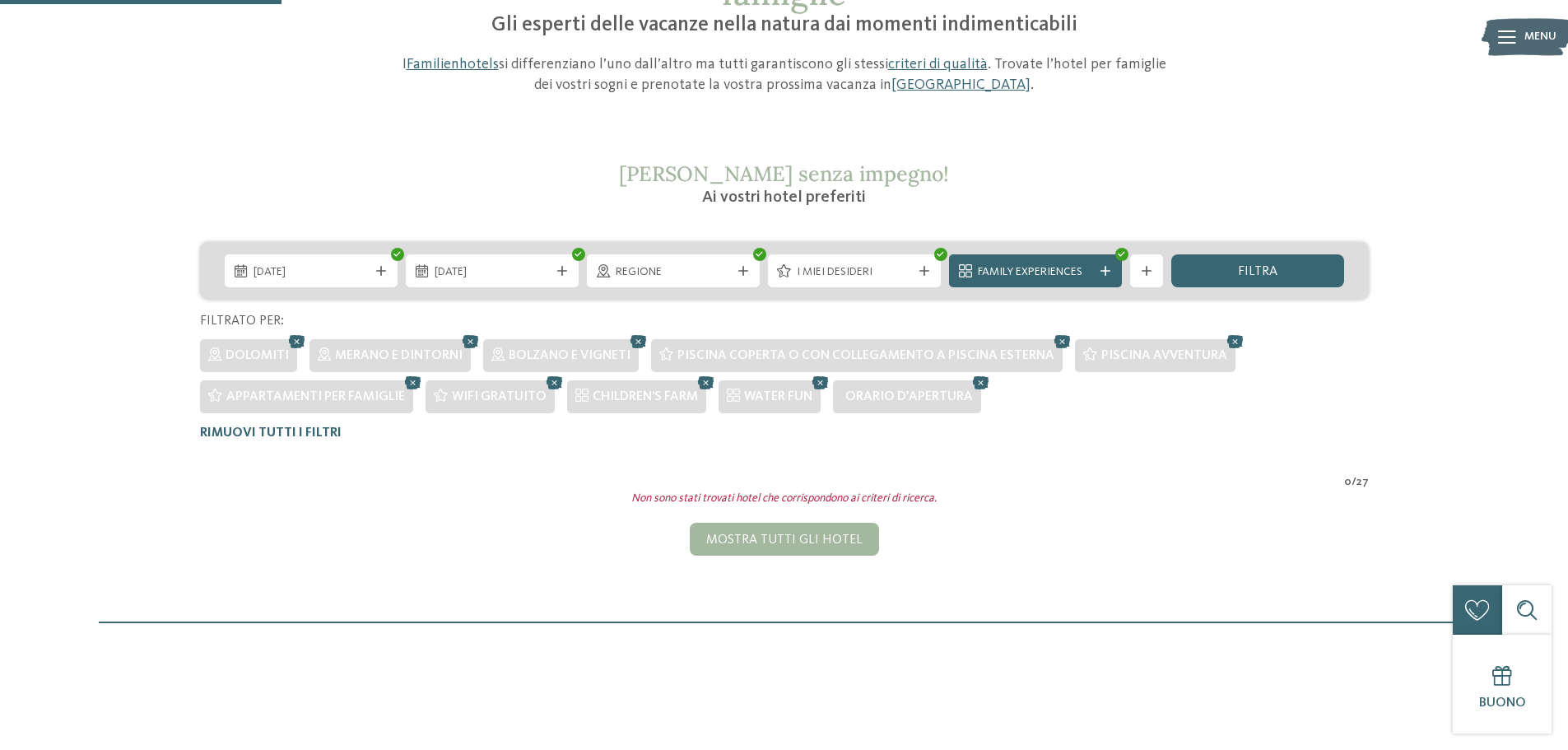
scroll to position [170, 0]
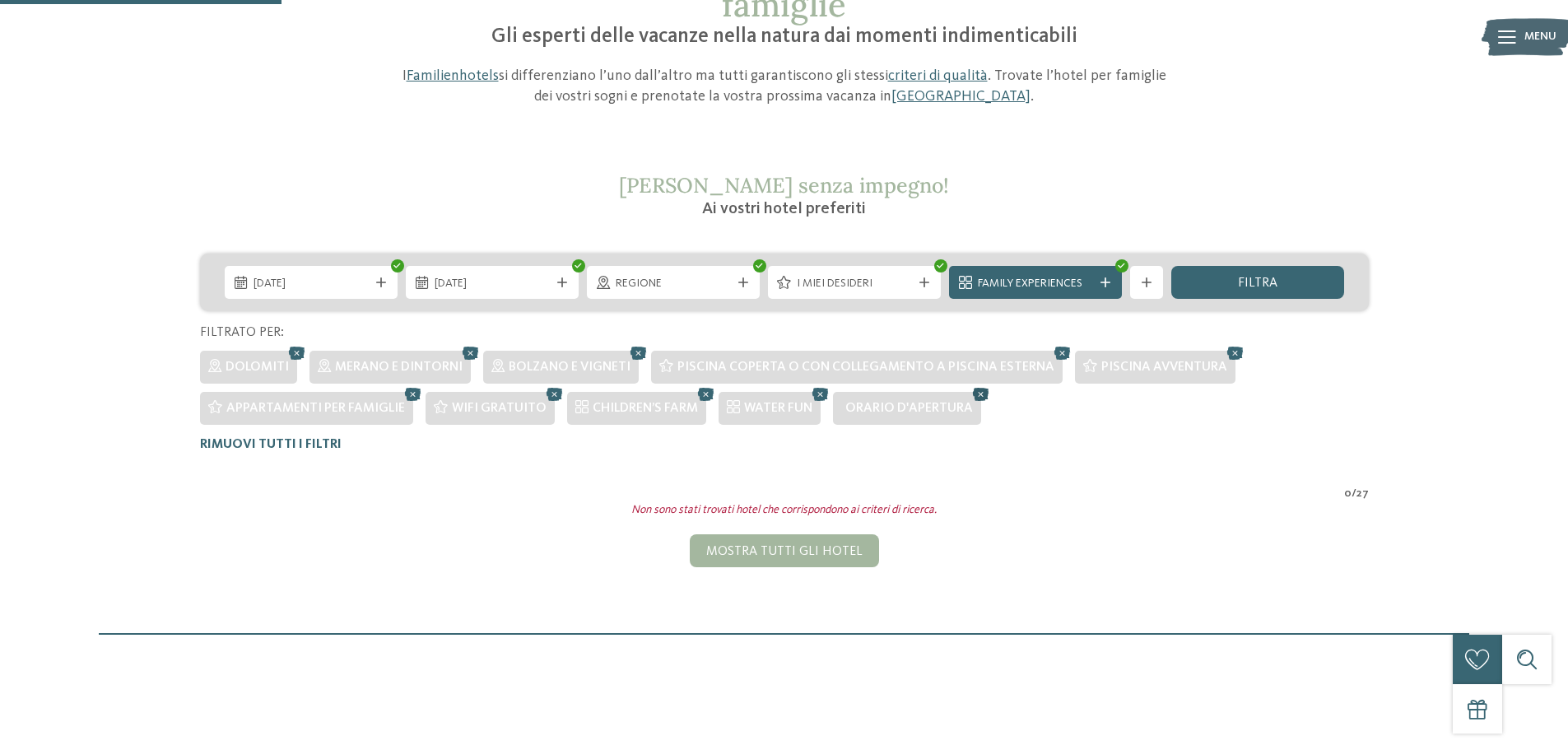
click at [978, 392] on icon at bounding box center [981, 394] width 25 height 22
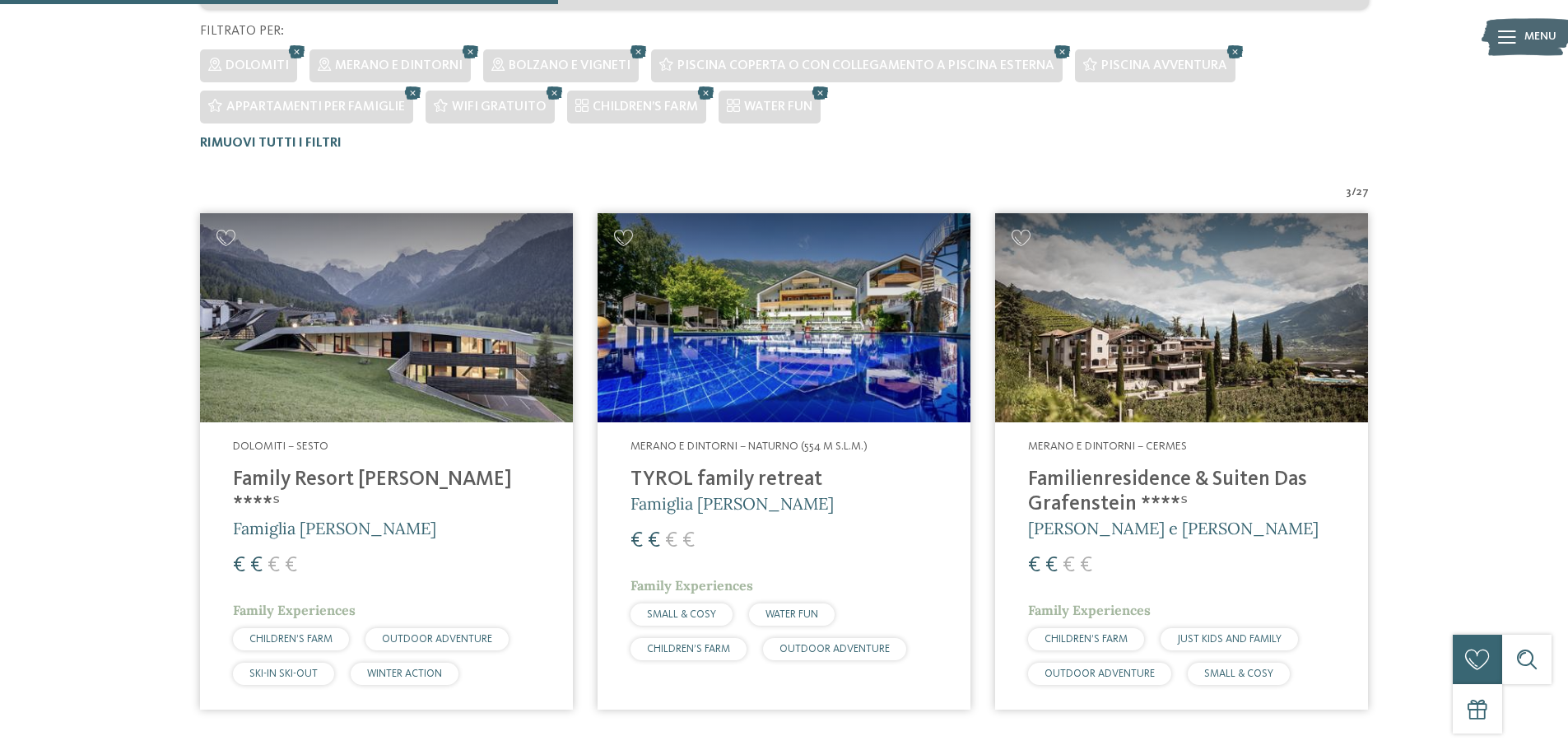
scroll to position [499, 0]
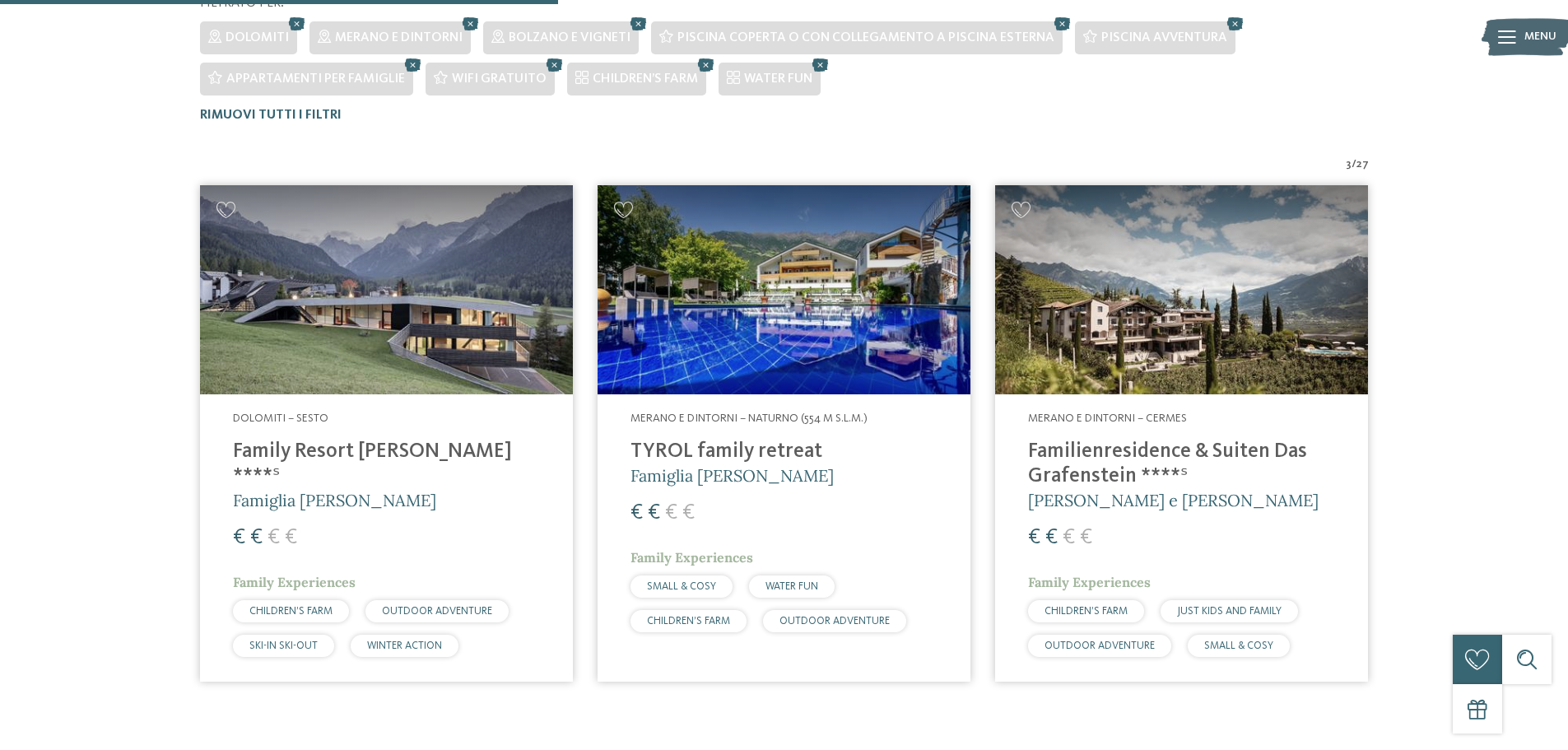
click at [1028, 446] on div "Merano e dintorni – Cermes Familienresidence & Suiten Das Grafenstein ****ˢ Ale…" at bounding box center [1181, 537] width 373 height 286
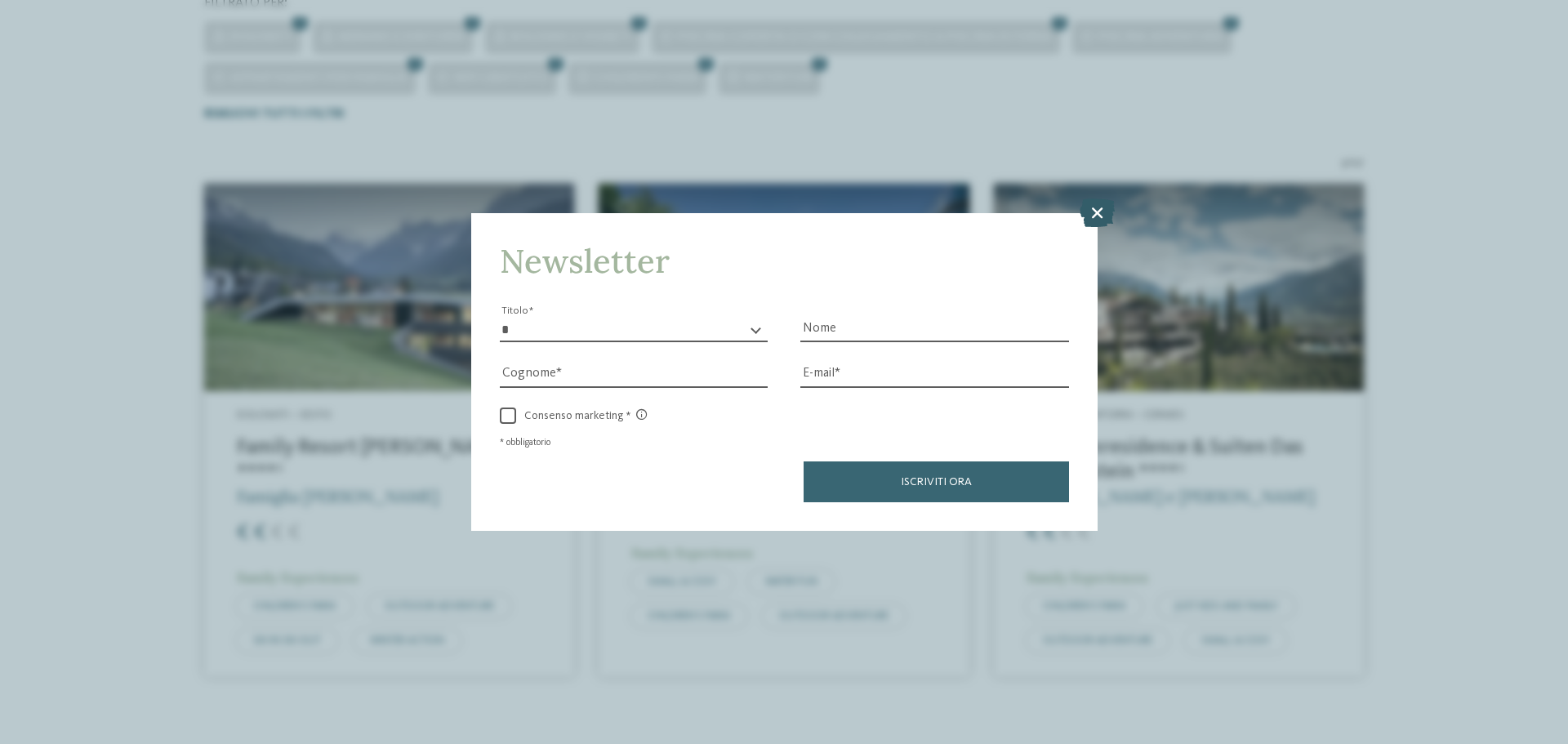
click at [1097, 212] on icon at bounding box center [1096, 212] width 35 height 28
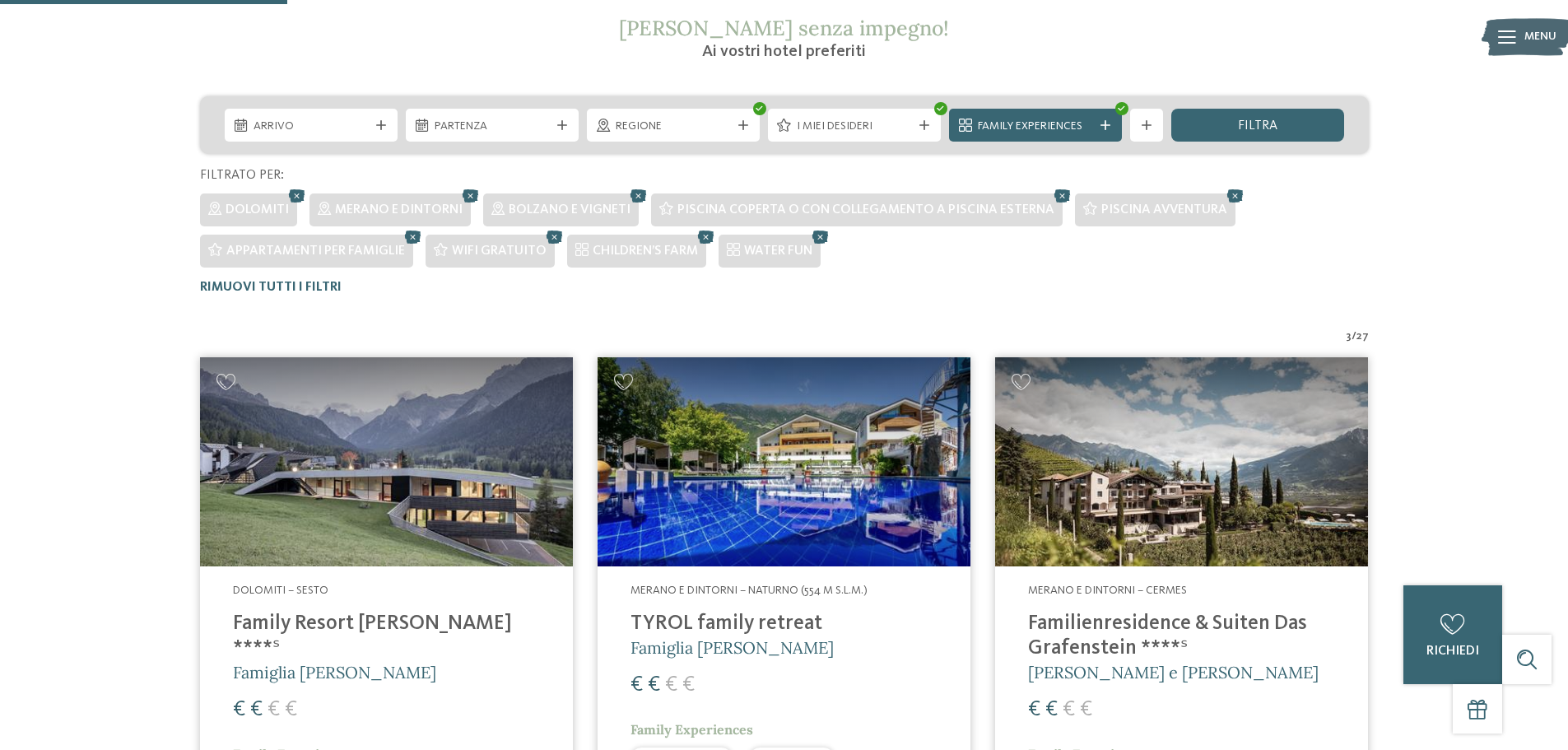
scroll to position [252, 0]
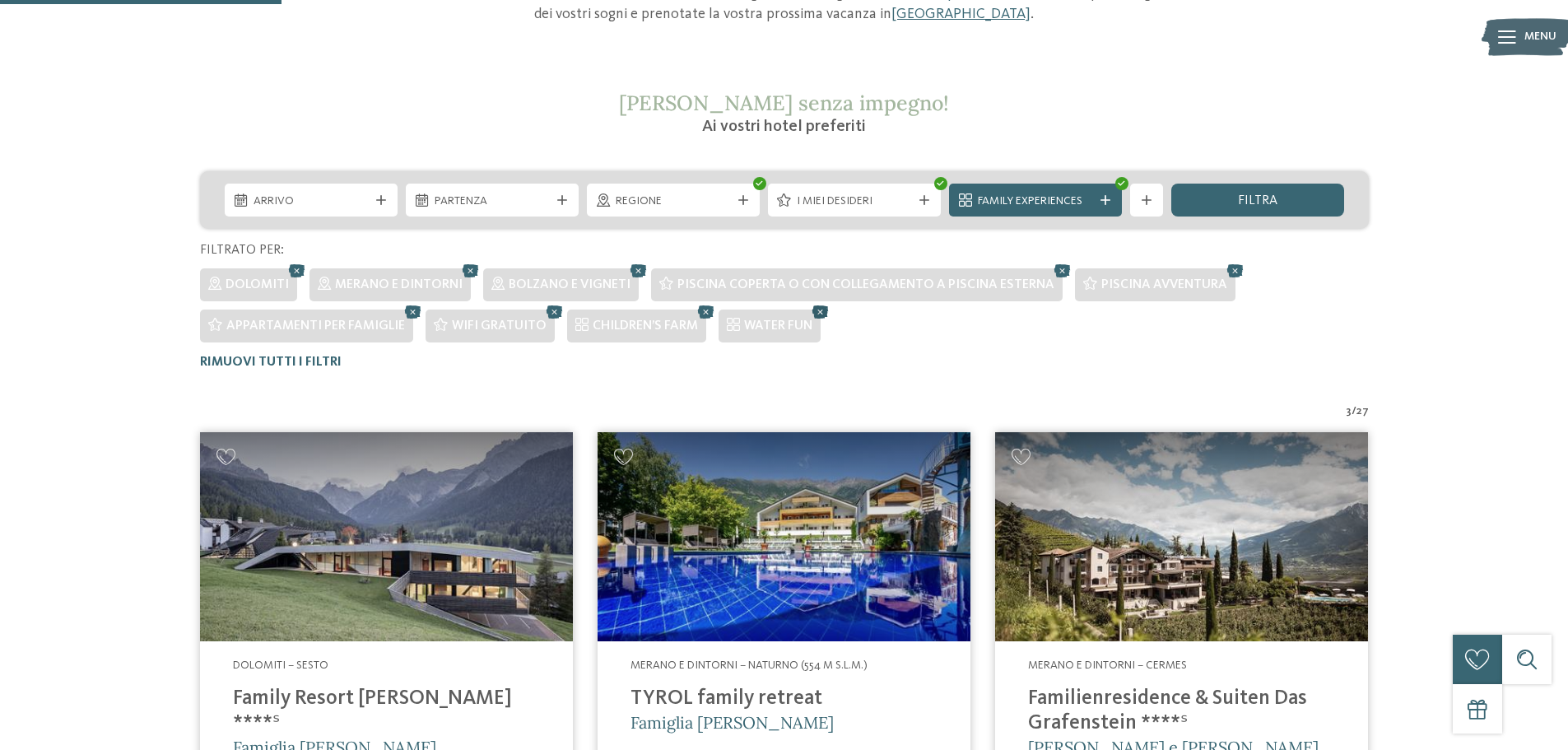
click at [814, 311] on icon at bounding box center [821, 311] width 25 height 22
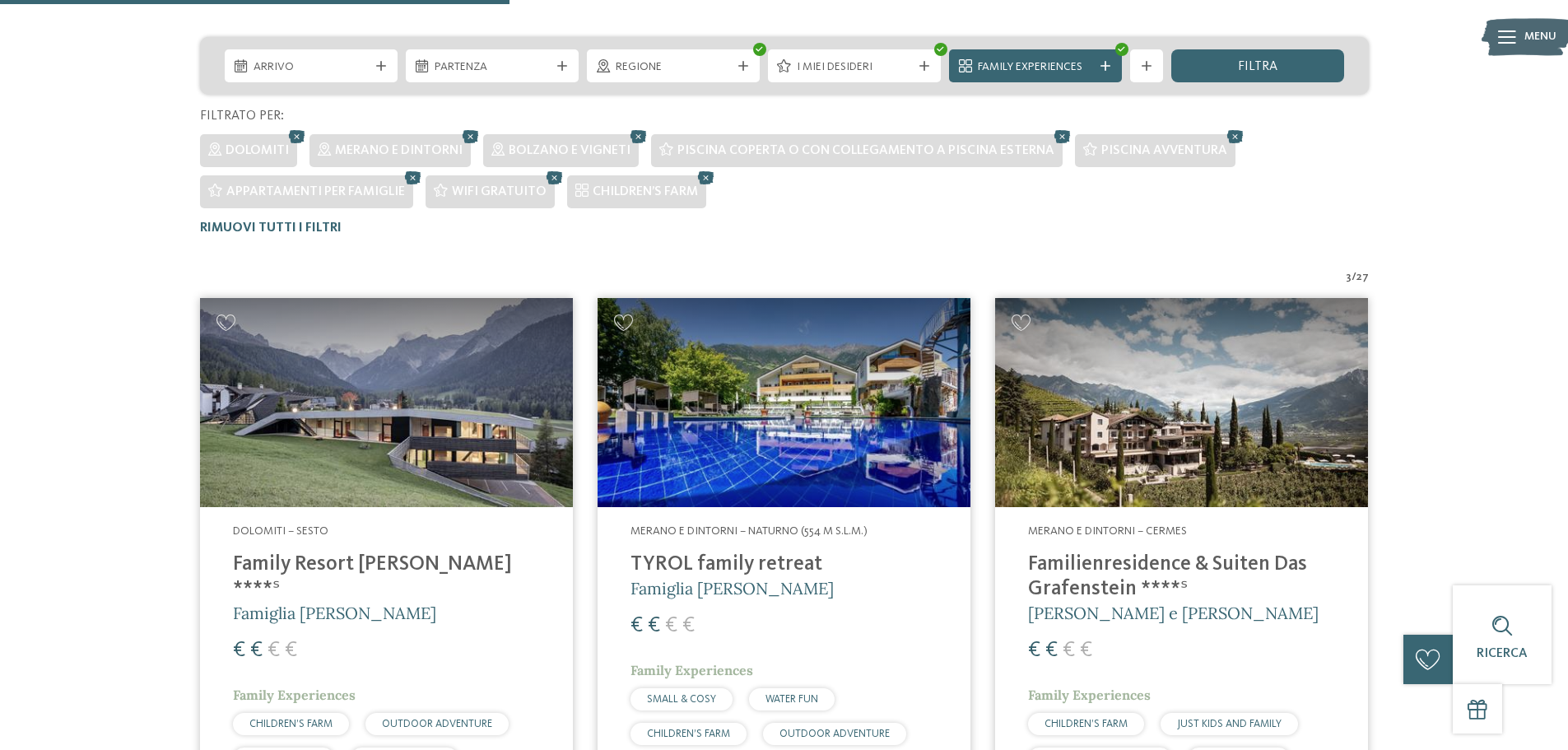
scroll to position [334, 0]
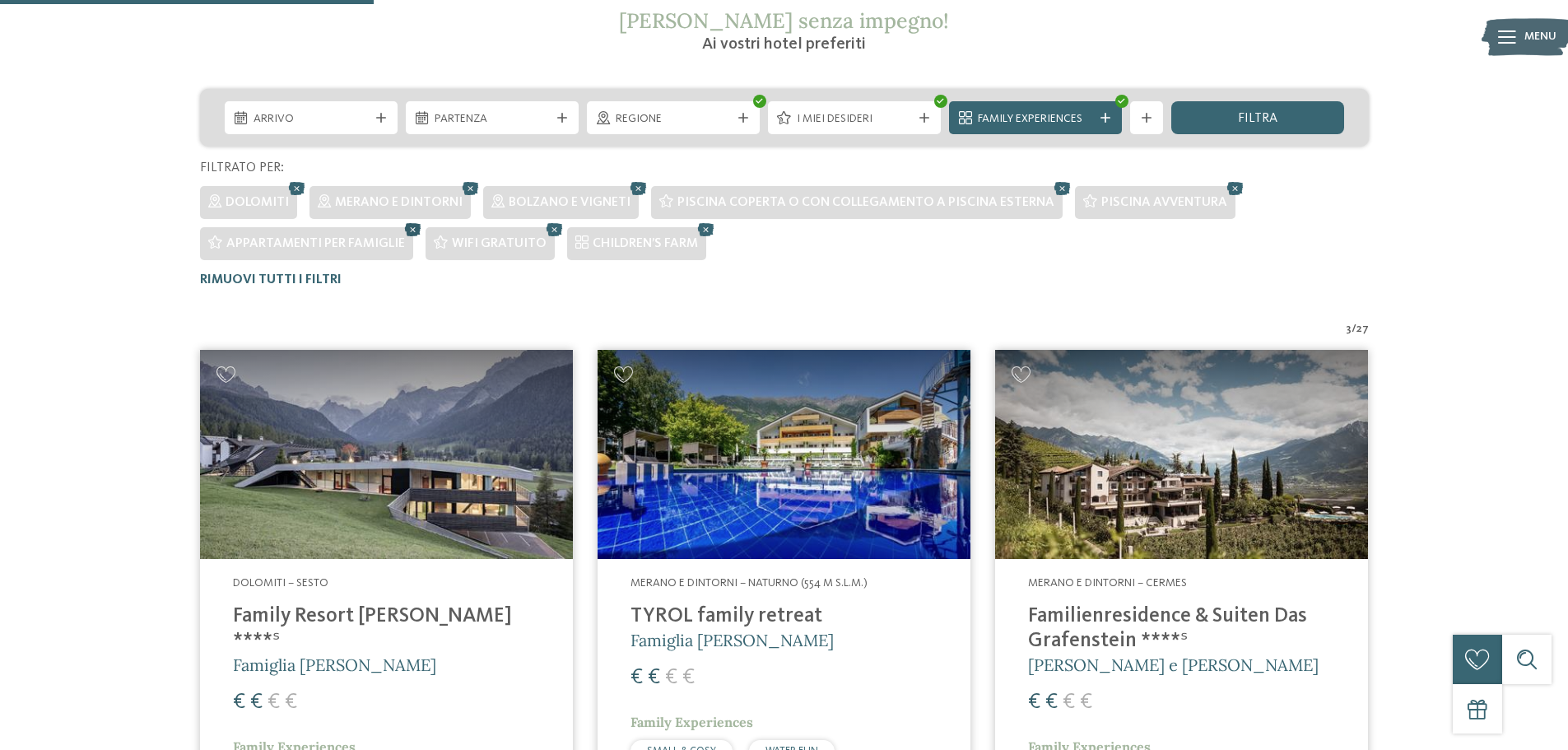
click at [408, 228] on icon at bounding box center [413, 229] width 25 height 22
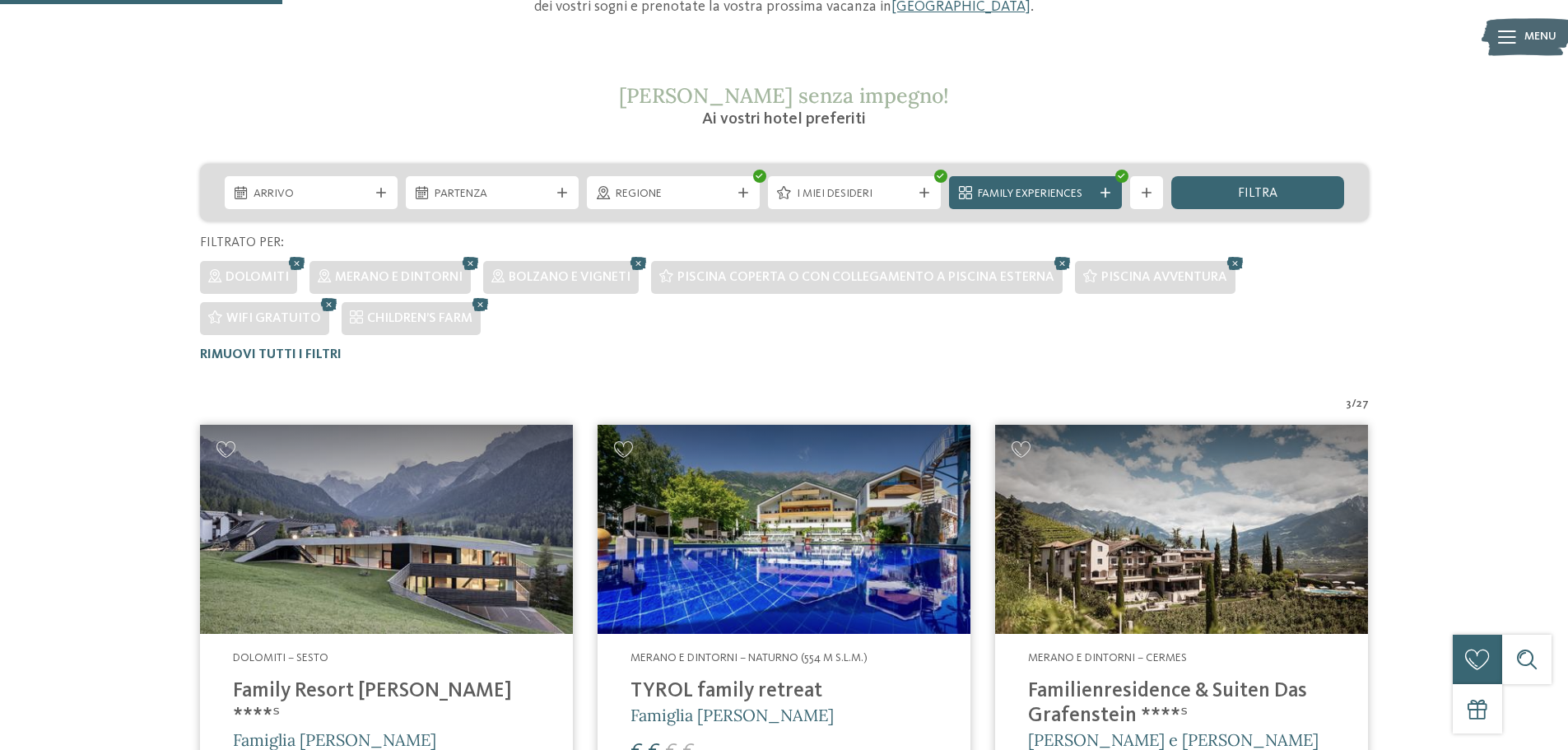
scroll to position [252, 0]
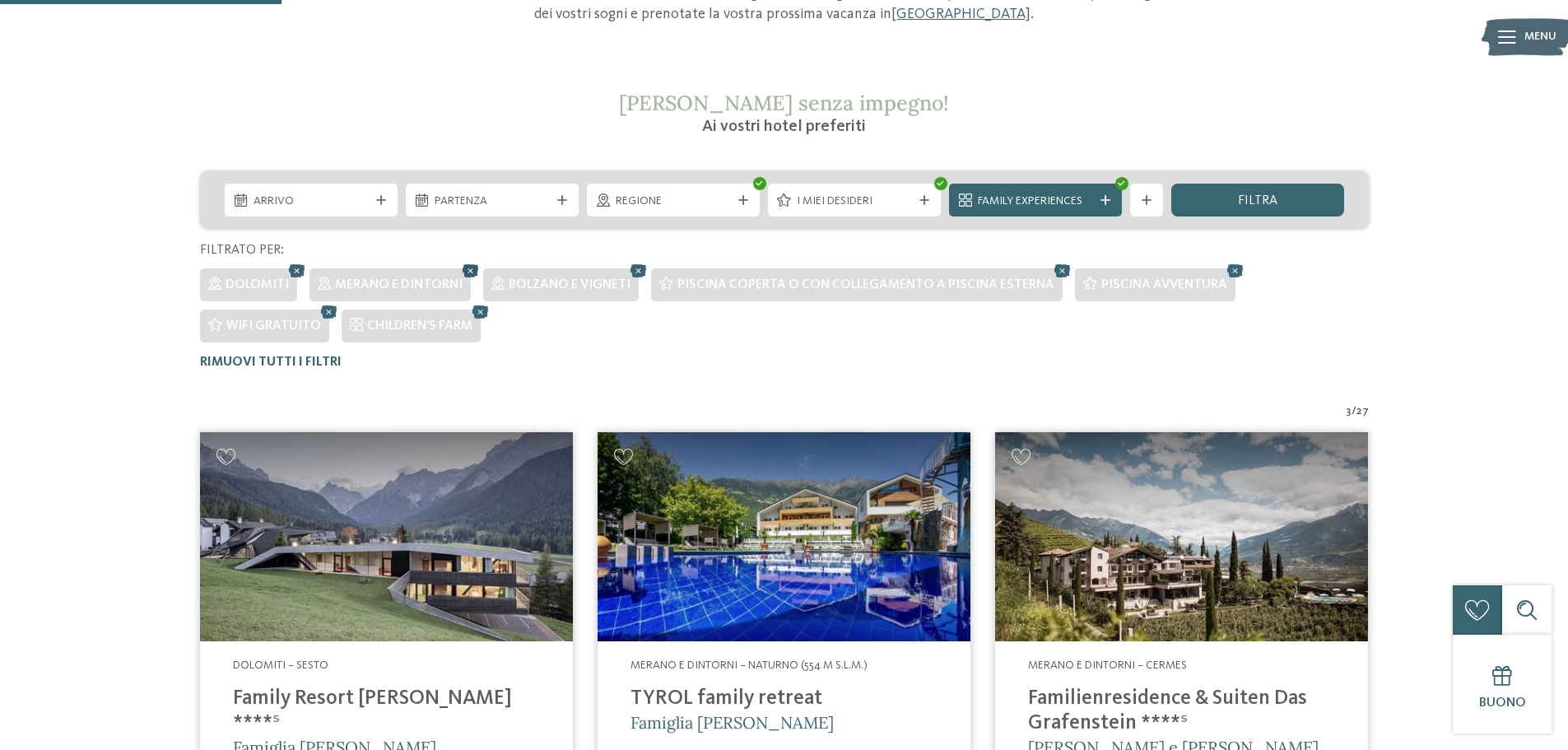
click at [470, 267] on icon at bounding box center [470, 271] width 25 height 22
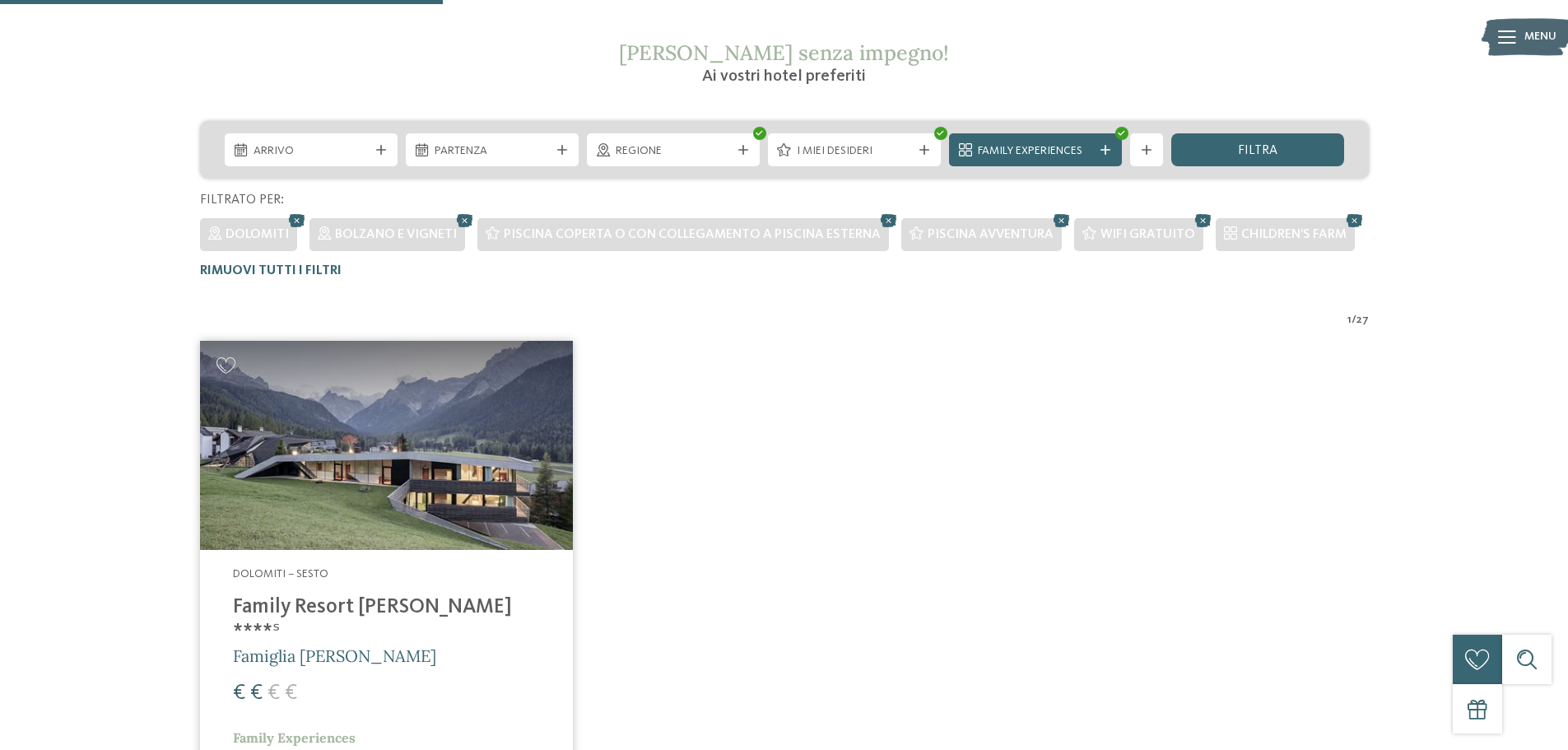
scroll to position [293, 0]
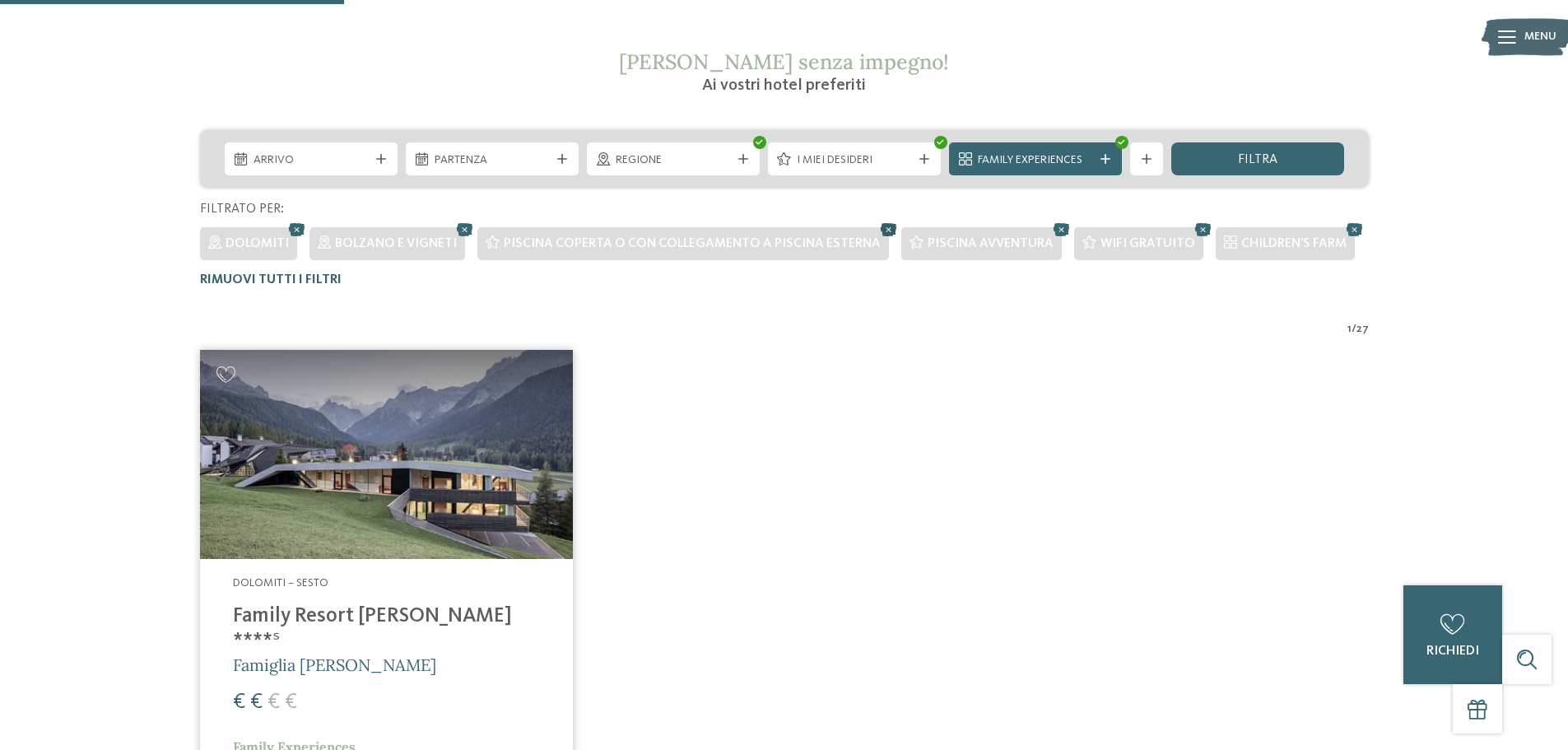
click at [880, 228] on icon at bounding box center [889, 229] width 25 height 22
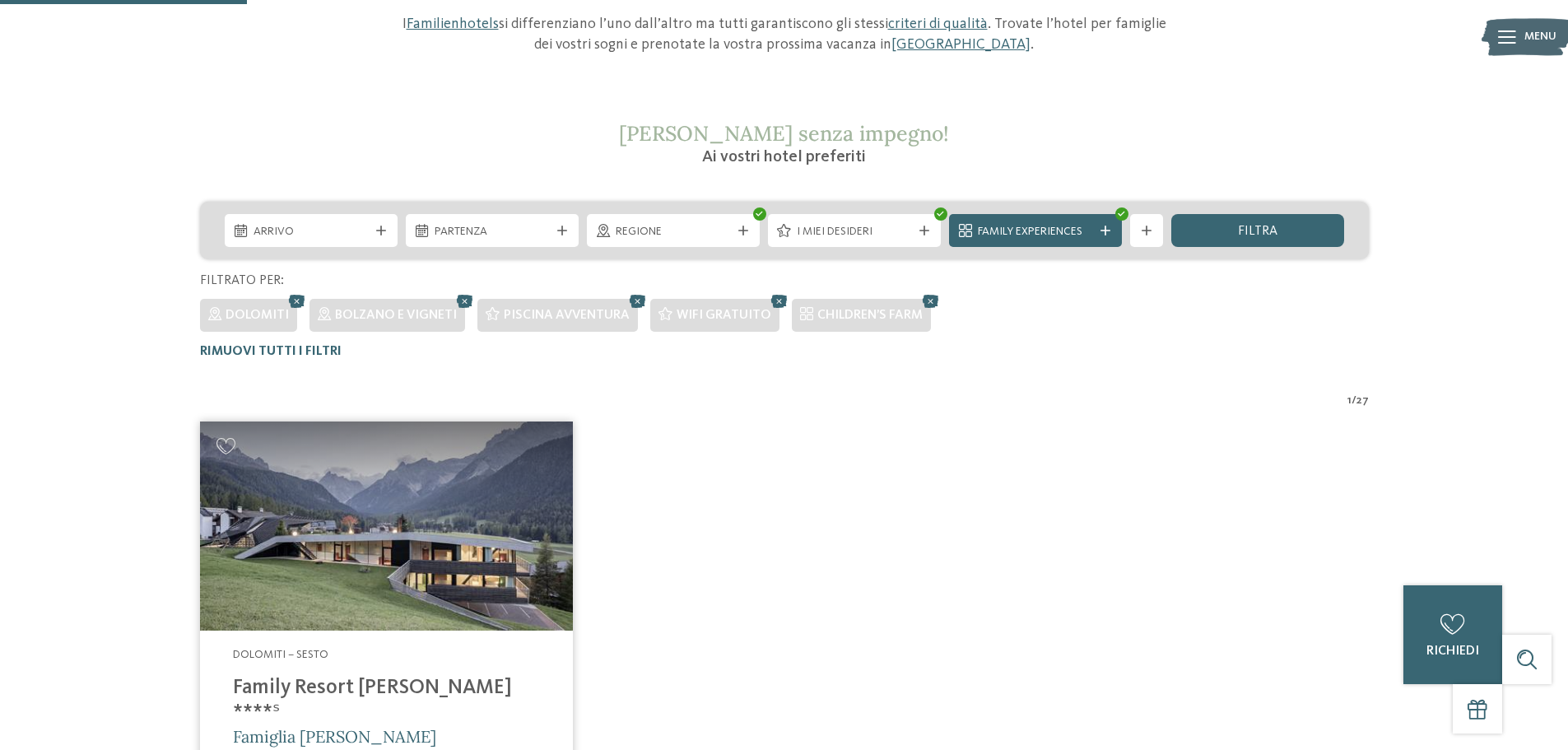
scroll to position [211, 0]
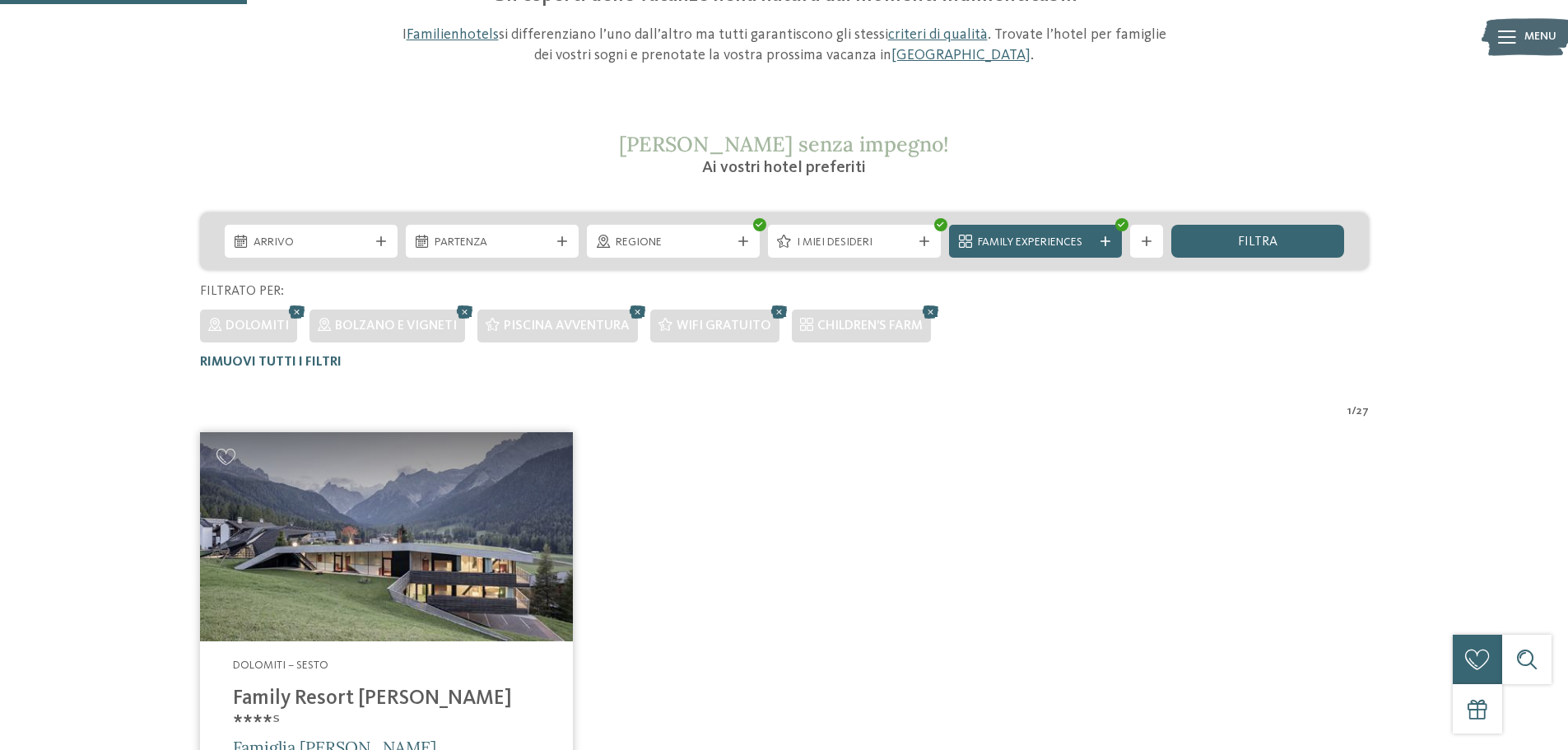
click at [418, 580] on img at bounding box center [386, 537] width 373 height 210
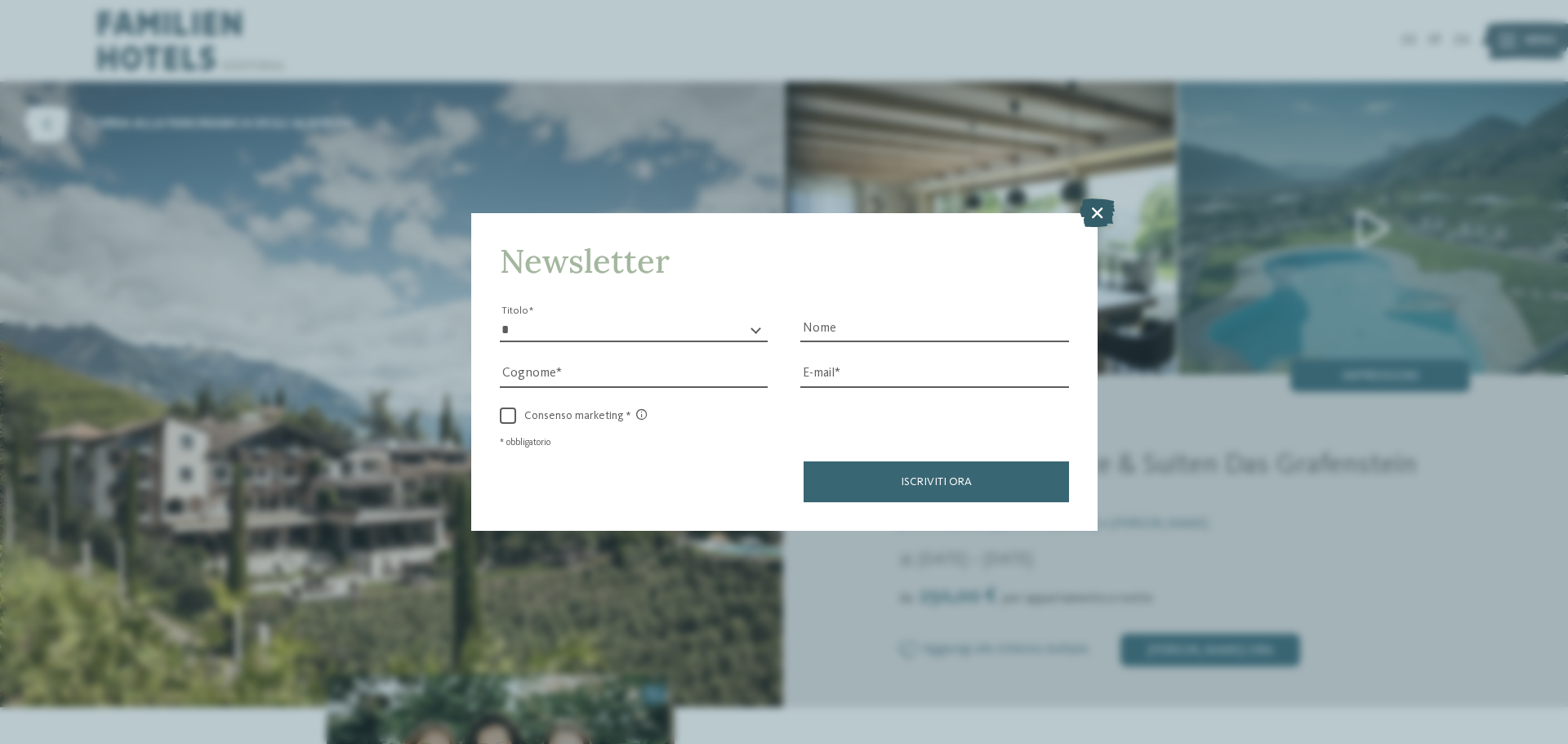
click at [1095, 209] on icon at bounding box center [1096, 212] width 35 height 28
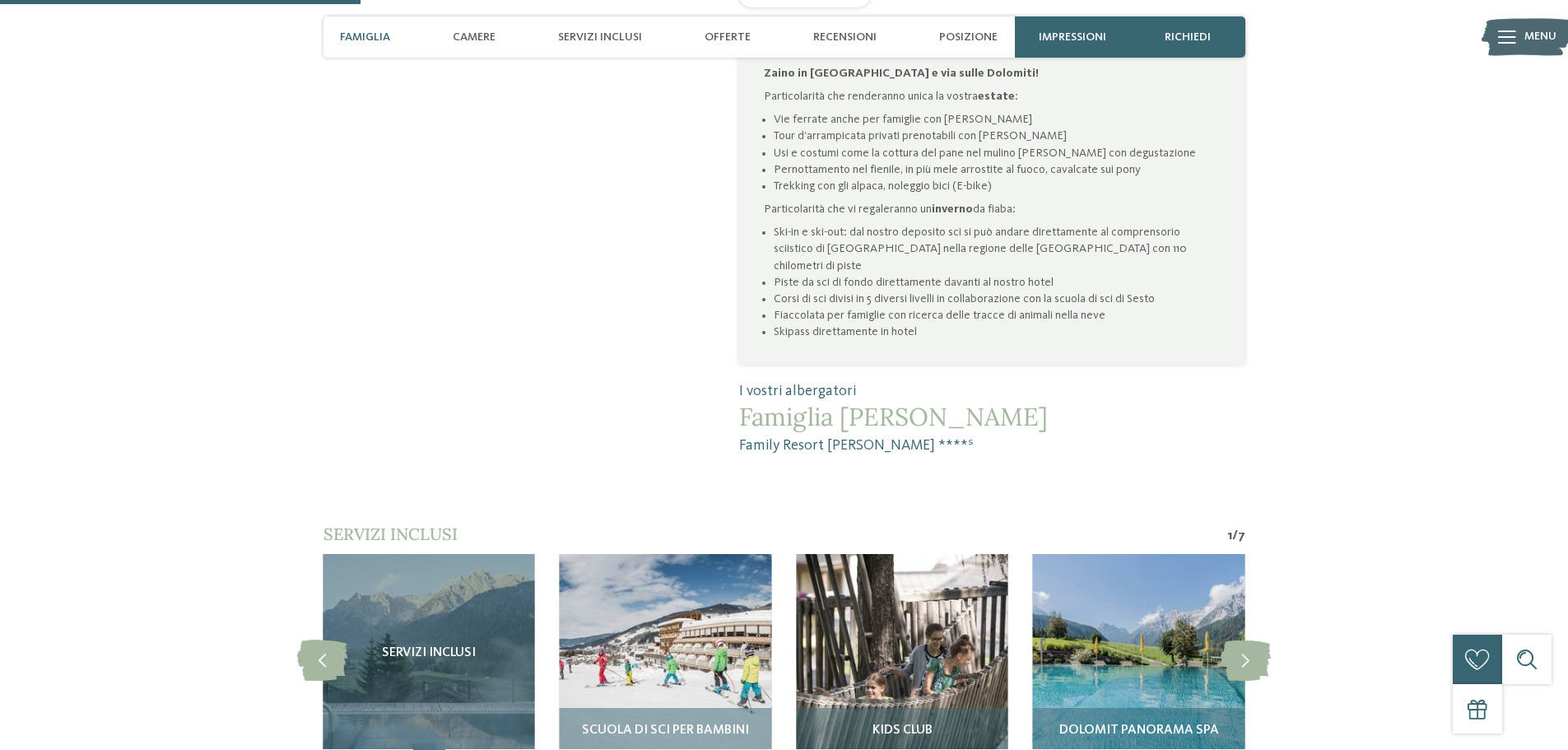
scroll to position [1153, 0]
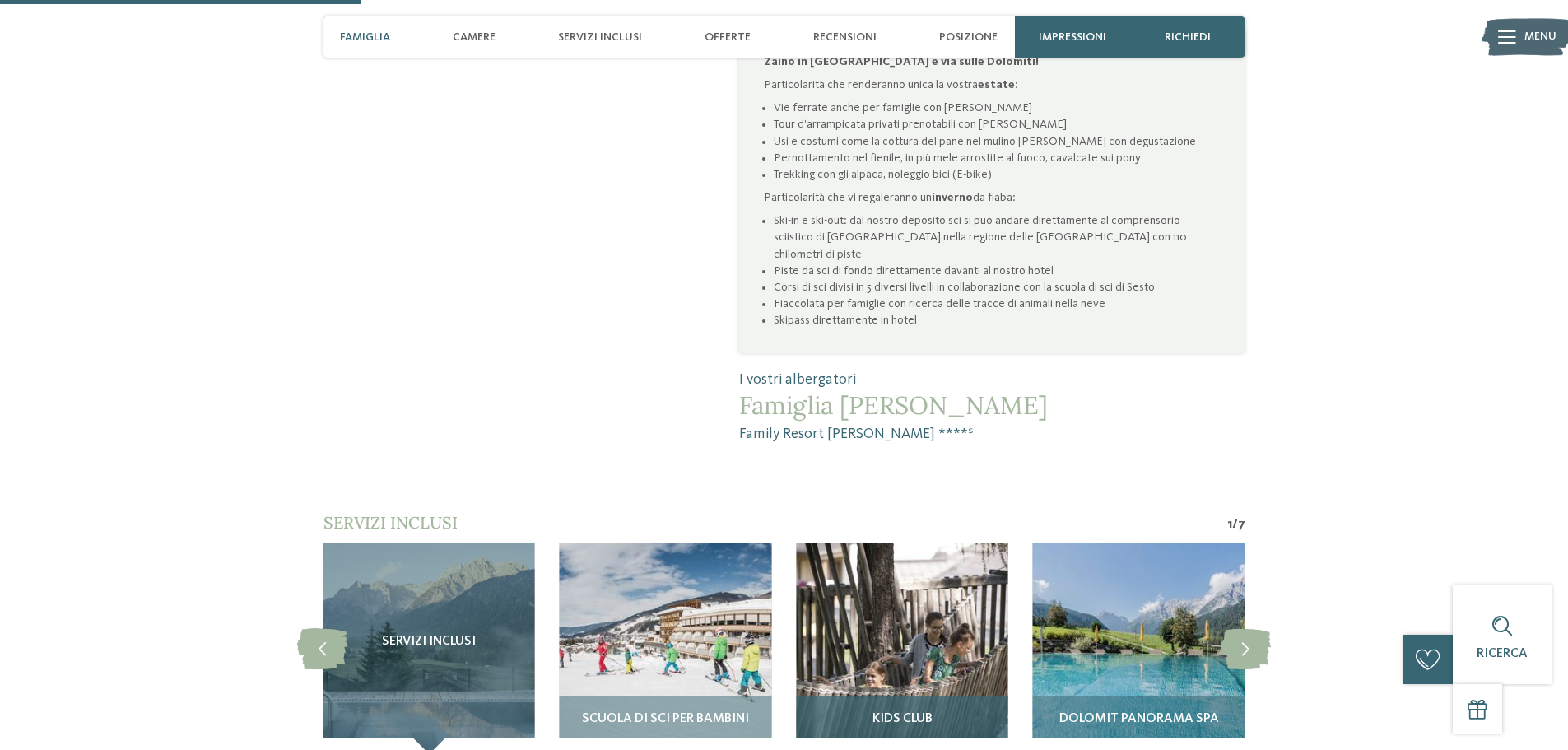
click at [901, 572] on img at bounding box center [902, 648] width 212 height 212
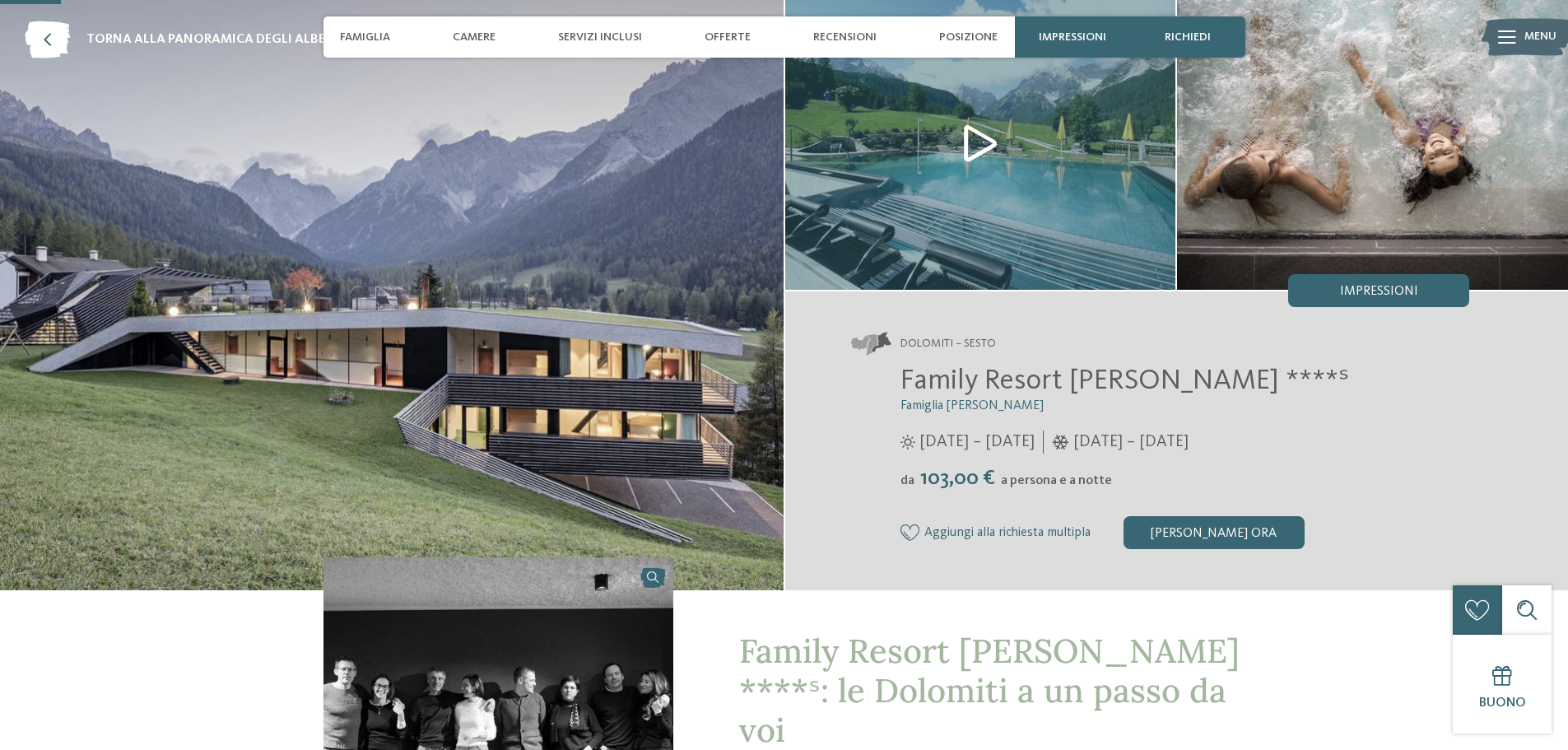
scroll to position [82, 0]
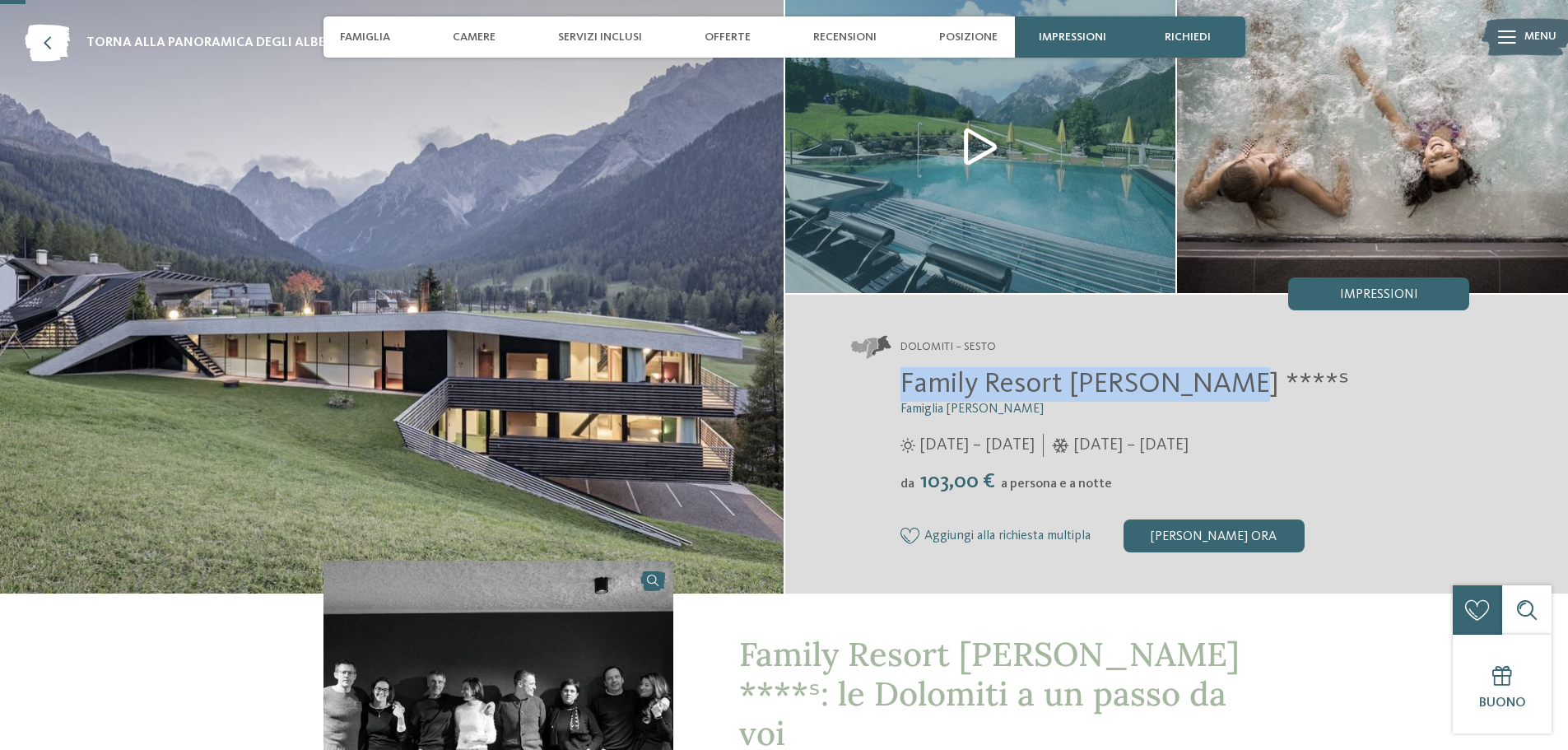
drag, startPoint x: 1222, startPoint y: 380, endPoint x: 899, endPoint y: 386, distance: 323.1
click at [899, 386] on div "Family Resort Rainer ****ˢ Famiglia Rainer 25/05/2025 – 12/10/2025 da" at bounding box center [1161, 460] width 619 height 185
copy span "Family Resort Rainer ****ˢ"
